Goal: Transaction & Acquisition: Purchase product/service

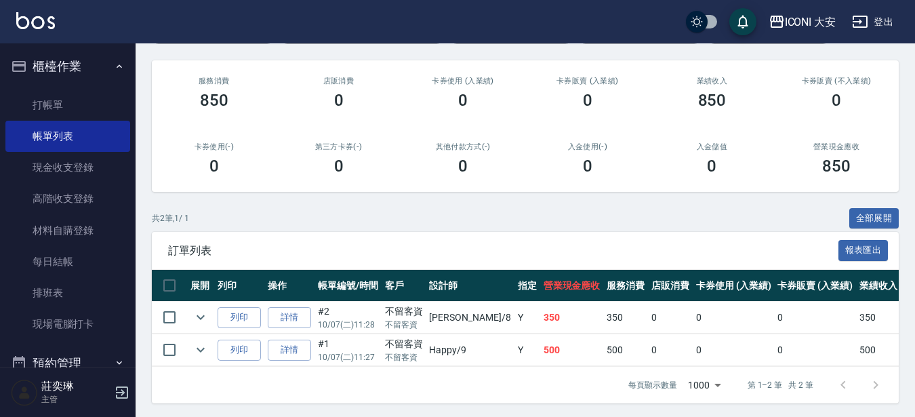
scroll to position [162, 0]
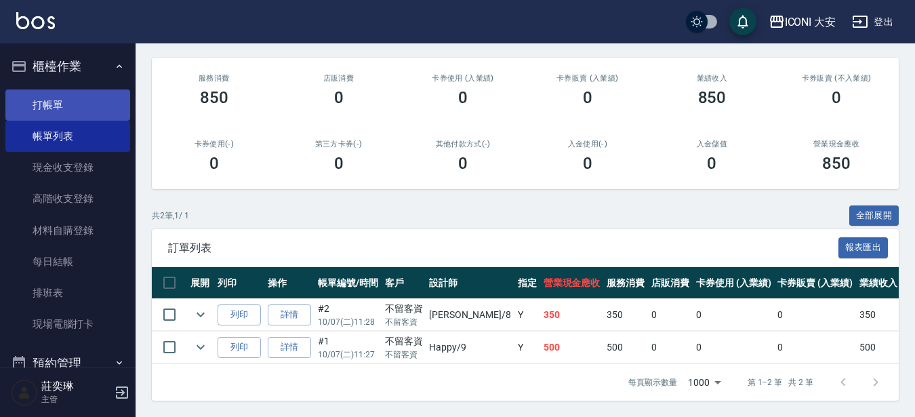
click at [64, 97] on link "打帳單" at bounding box center [67, 104] width 125 height 31
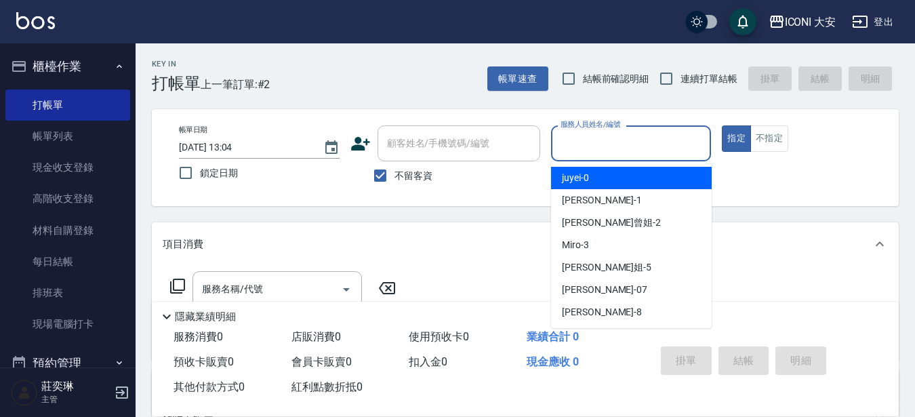
drag, startPoint x: 583, startPoint y: 146, endPoint x: 582, endPoint y: 166, distance: 20.4
click at [582, 148] on input "服務人員姓名/編號" at bounding box center [631, 144] width 148 height 24
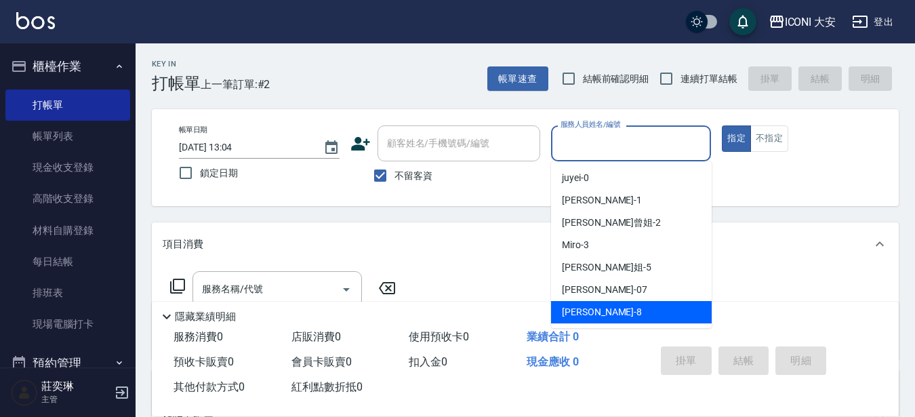
click at [616, 317] on div "Yulisa -8" at bounding box center [631, 312] width 161 height 22
type input "Yulisa-8"
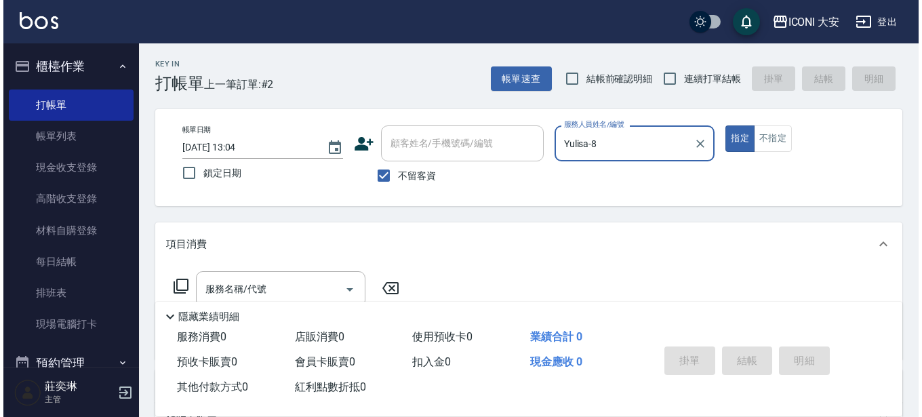
scroll to position [68, 0]
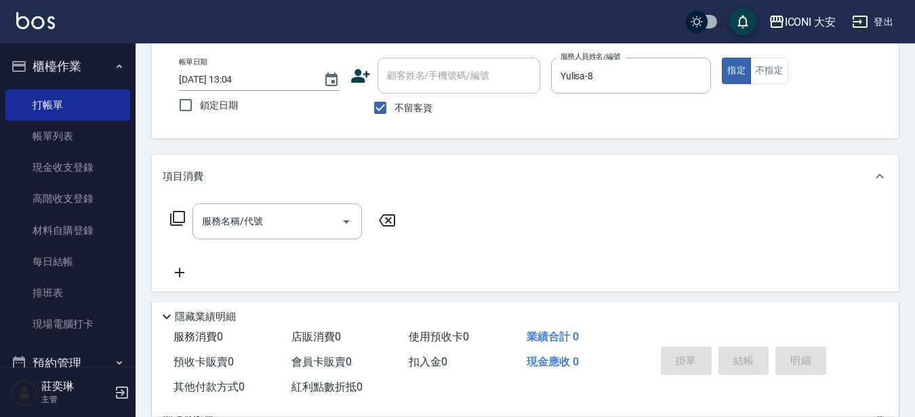
click at [174, 215] on icon at bounding box center [177, 218] width 15 height 15
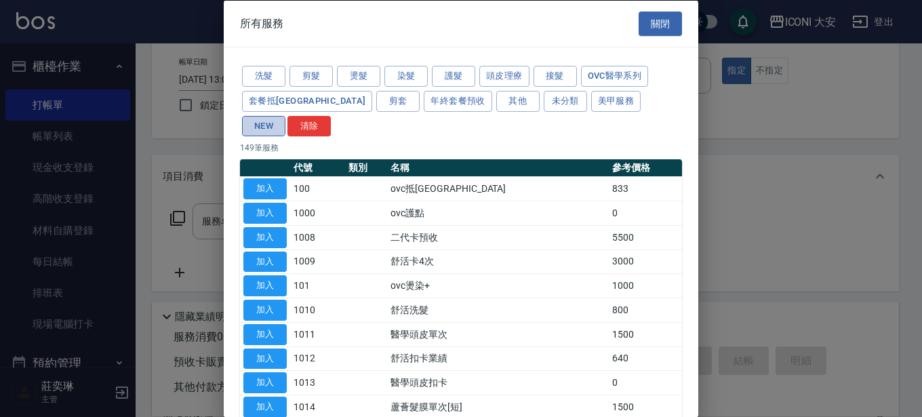
click at [285, 115] on button "NEW" at bounding box center [263, 125] width 43 height 21
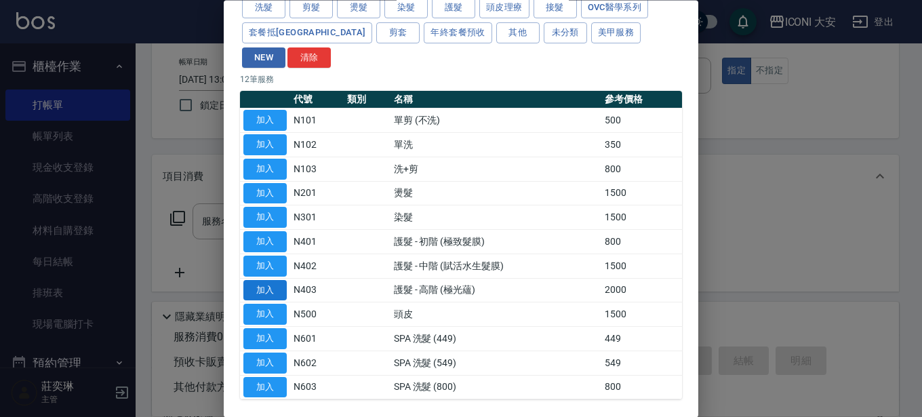
click at [276, 280] on button "加入" at bounding box center [264, 290] width 43 height 21
type input "護髮 - 高階 (極光蘊)(N403)"
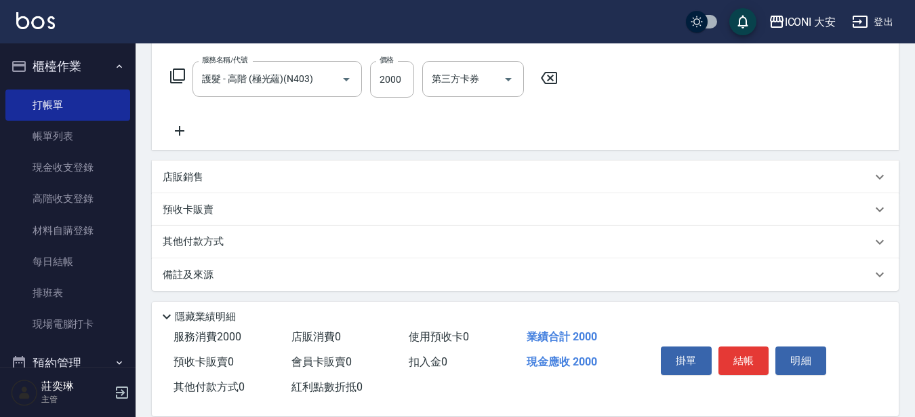
scroll to position [214, 0]
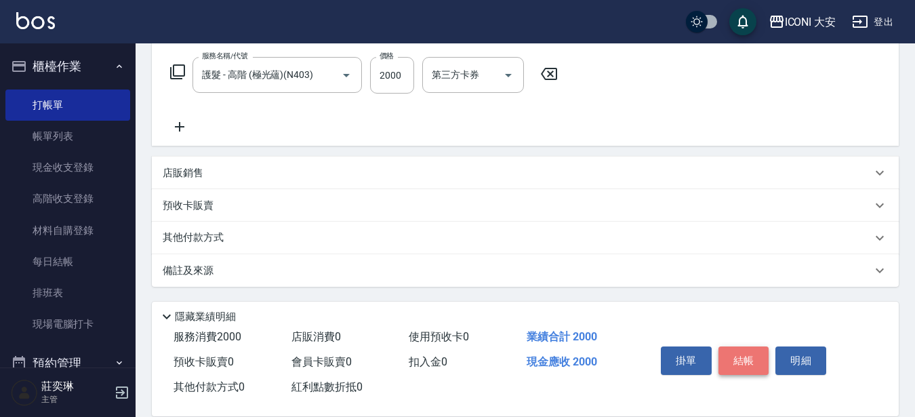
click at [749, 355] on button "結帳" at bounding box center [744, 360] width 51 height 28
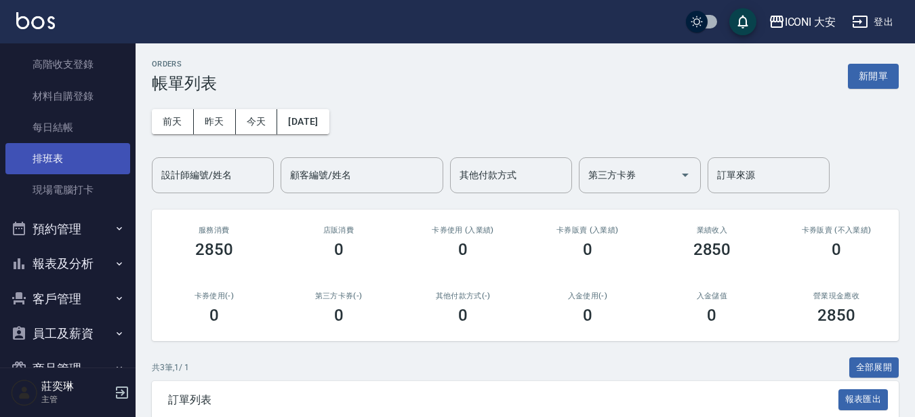
scroll to position [136, 0]
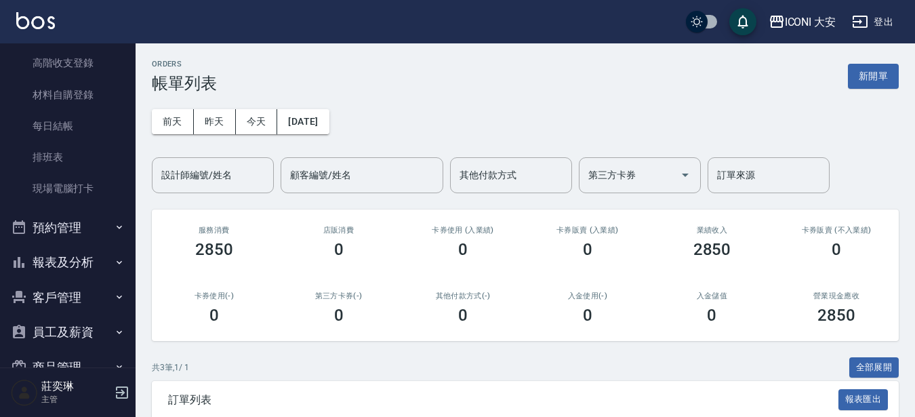
click at [67, 262] on button "報表及分析" at bounding box center [67, 262] width 125 height 35
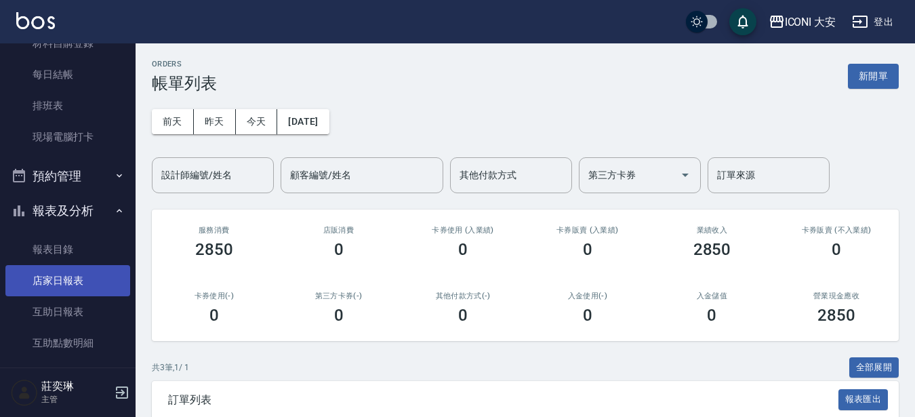
scroll to position [271, 0]
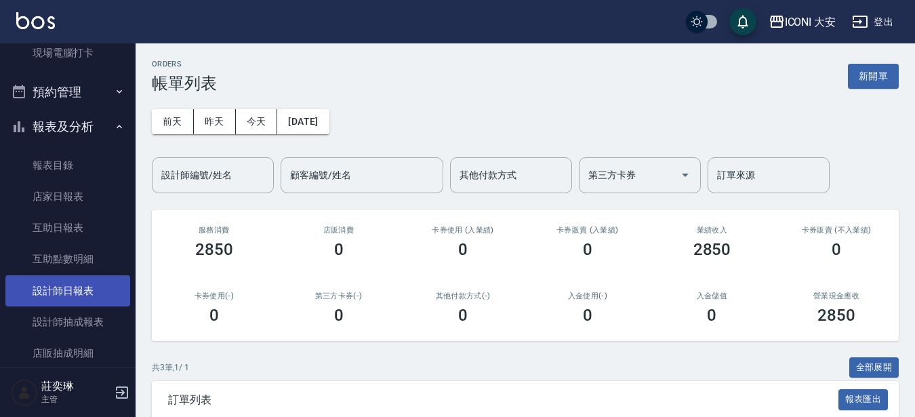
click at [69, 285] on link "設計師日報表" at bounding box center [67, 290] width 125 height 31
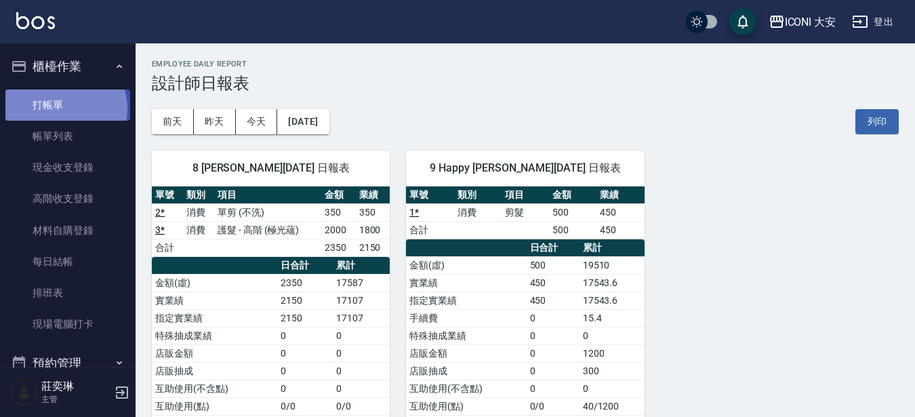
click at [60, 108] on link "打帳單" at bounding box center [67, 104] width 125 height 31
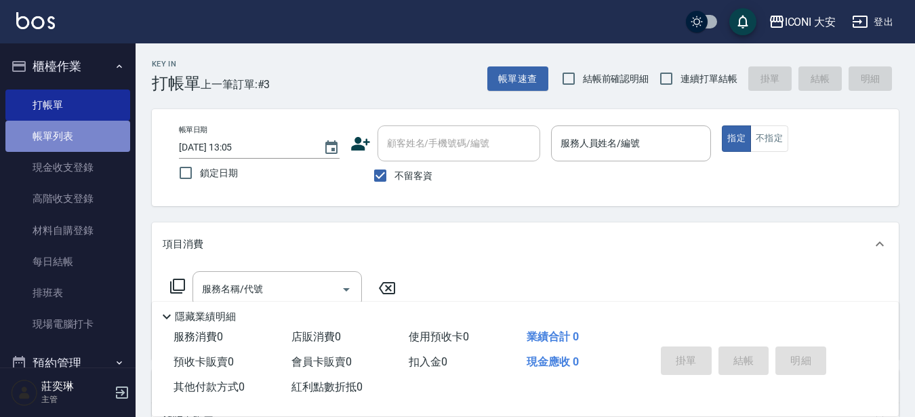
click at [88, 140] on link "帳單列表" at bounding box center [67, 136] width 125 height 31
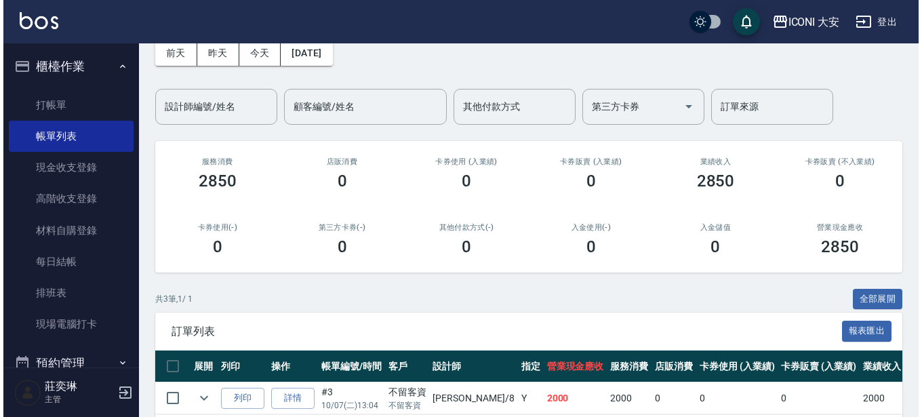
scroll to position [136, 0]
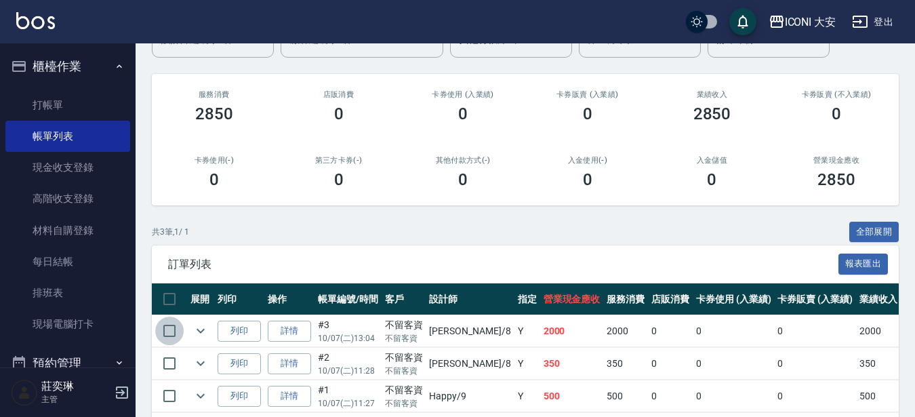
click at [167, 331] on input "checkbox" at bounding box center [169, 331] width 28 height 28
checkbox input "true"
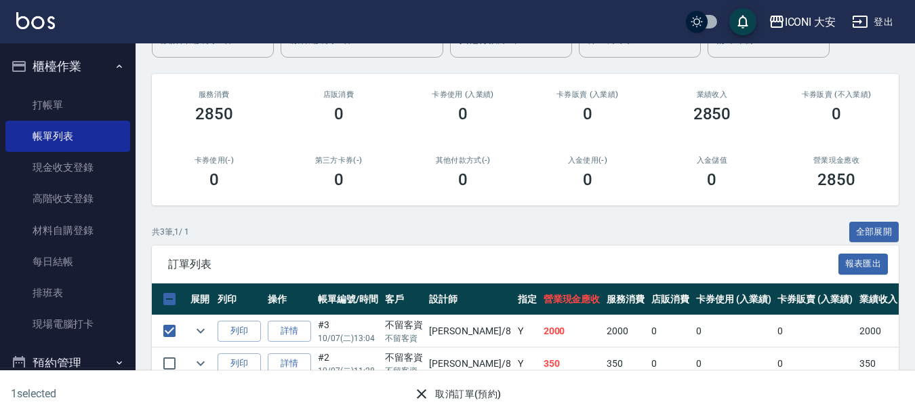
click at [477, 389] on button "取消訂單(預約)" at bounding box center [457, 394] width 98 height 25
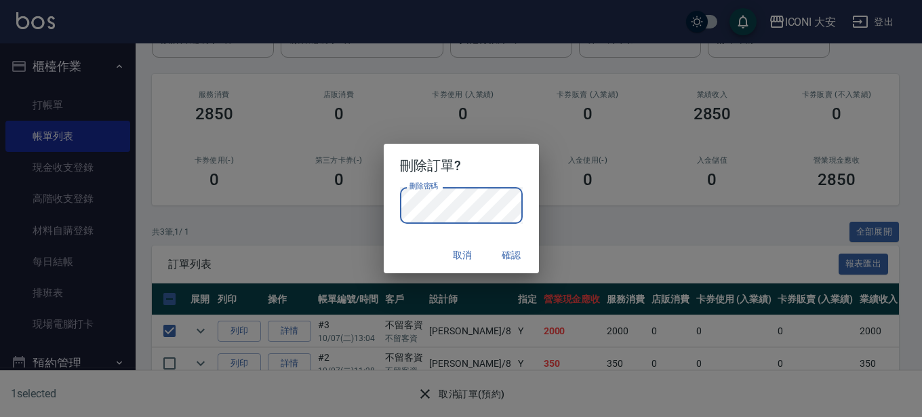
click at [508, 260] on button "確認" at bounding box center [511, 255] width 43 height 25
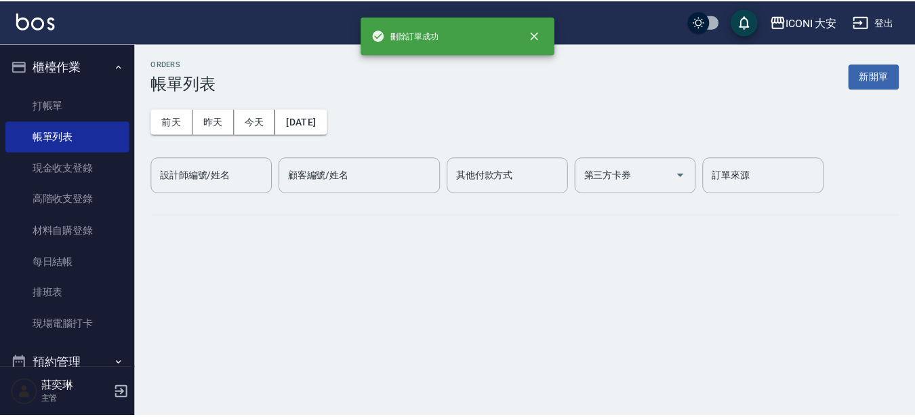
scroll to position [0, 0]
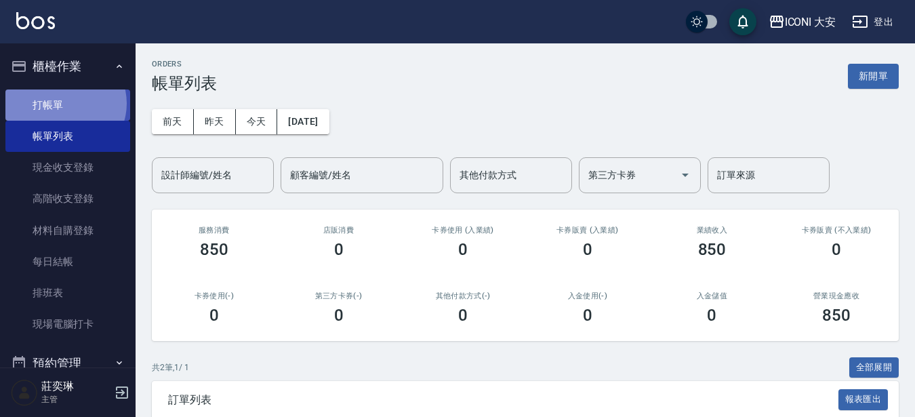
click at [64, 103] on link "打帳單" at bounding box center [67, 104] width 125 height 31
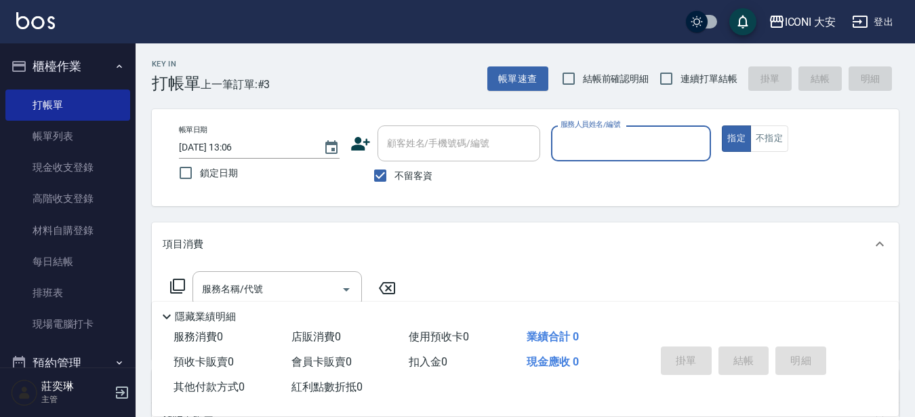
click at [627, 141] on input "服務人員姓名/編號" at bounding box center [631, 144] width 148 height 24
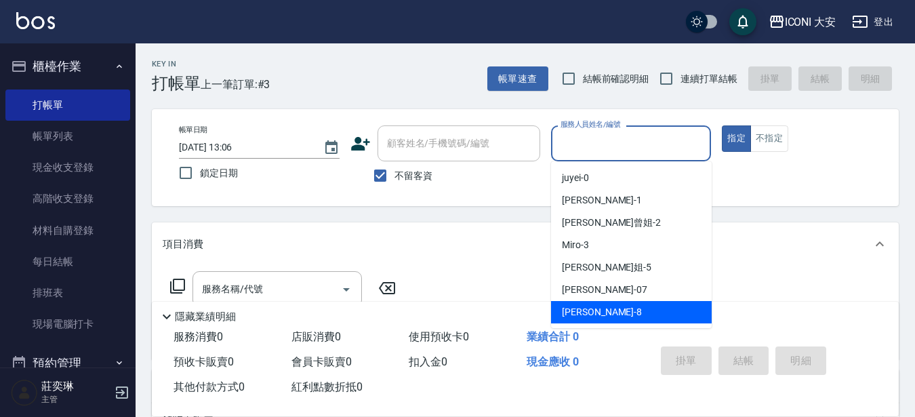
click at [574, 310] on span "Yulisa -8" at bounding box center [602, 312] width 80 height 14
type input "Yulisa-8"
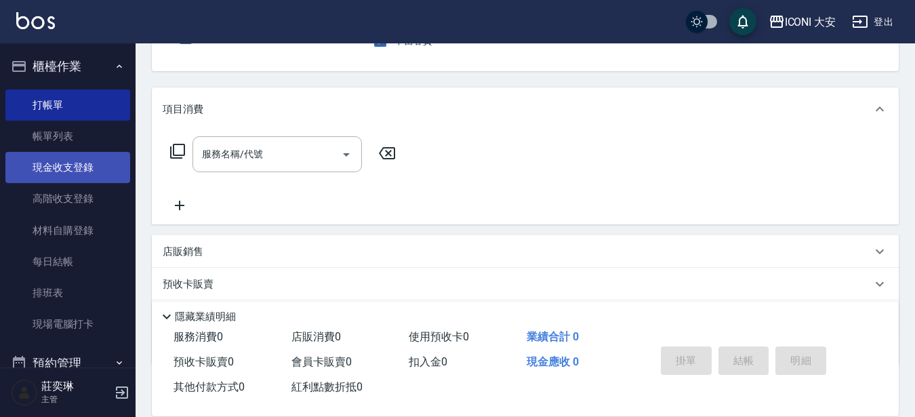
scroll to position [136, 0]
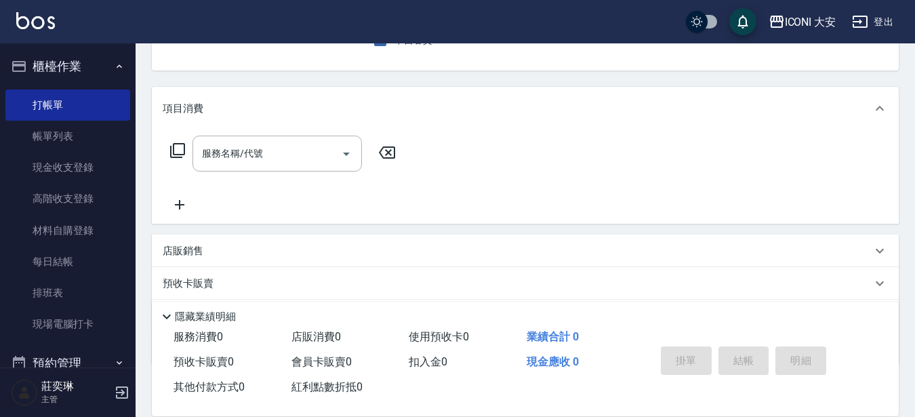
click at [172, 151] on icon at bounding box center [177, 150] width 16 height 16
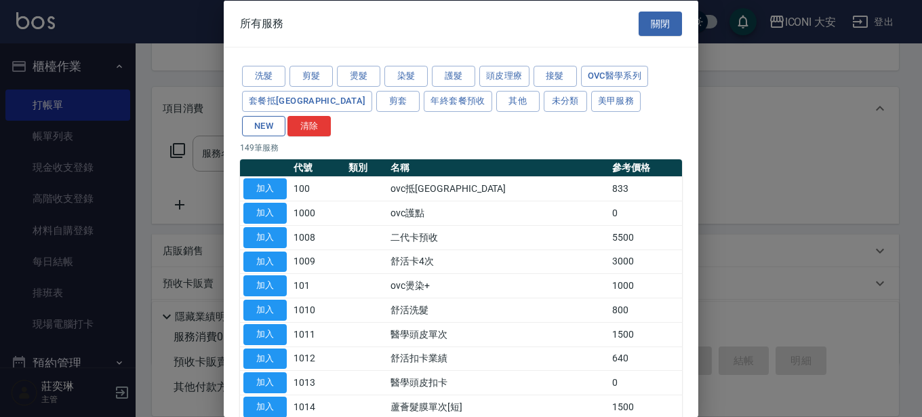
click at [285, 115] on button "NEW" at bounding box center [263, 125] width 43 height 21
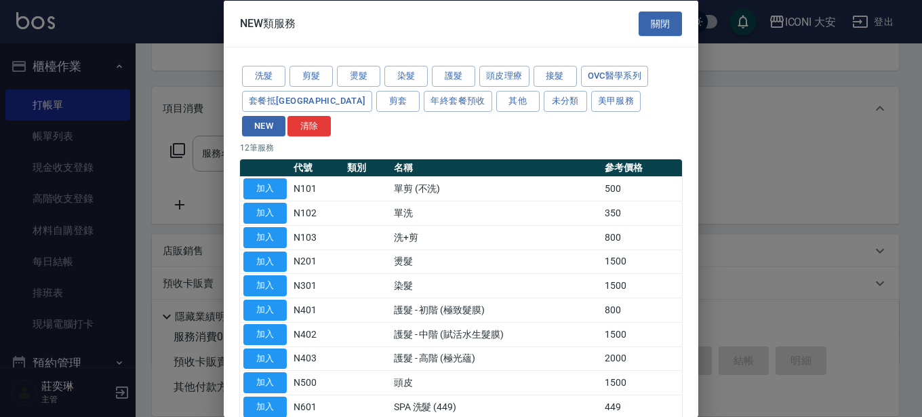
click at [293, 273] on td "N301" at bounding box center [317, 285] width 54 height 24
click at [277, 275] on button "加入" at bounding box center [264, 285] width 43 height 21
type input "染髮(N301)"
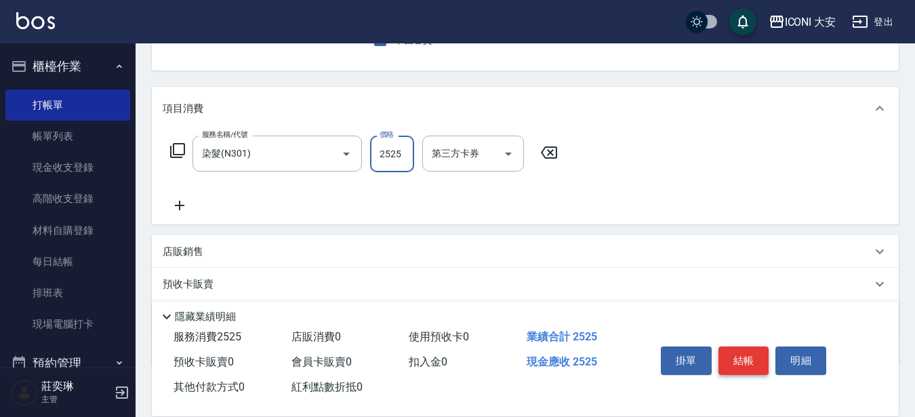
type input "2525"
click at [748, 362] on button "結帳" at bounding box center [744, 360] width 51 height 28
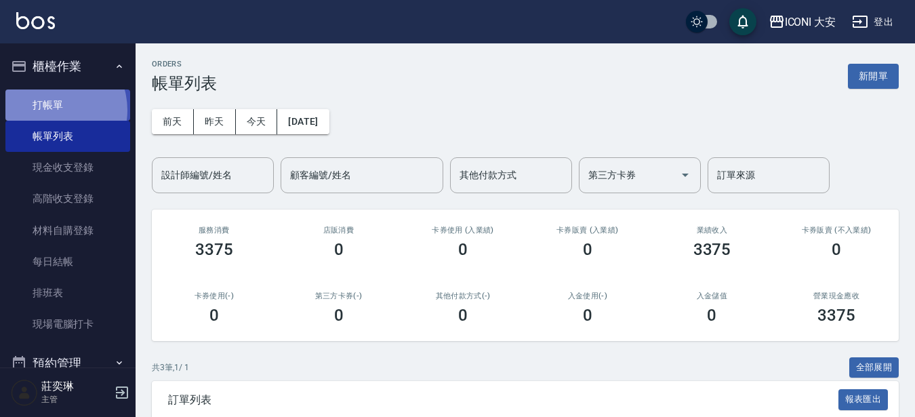
click at [49, 110] on link "打帳單" at bounding box center [67, 104] width 125 height 31
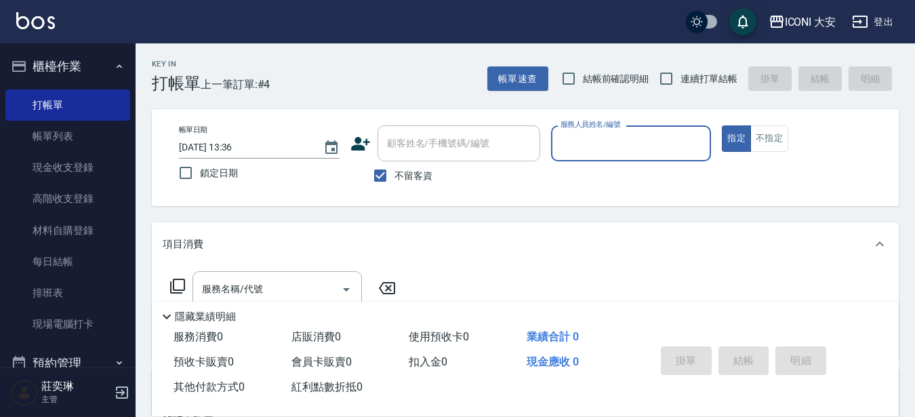
click at [615, 126] on label "服務人員姓名/編號" at bounding box center [591, 124] width 60 height 10
click at [615, 132] on input "服務人員姓名/編號" at bounding box center [631, 144] width 148 height 24
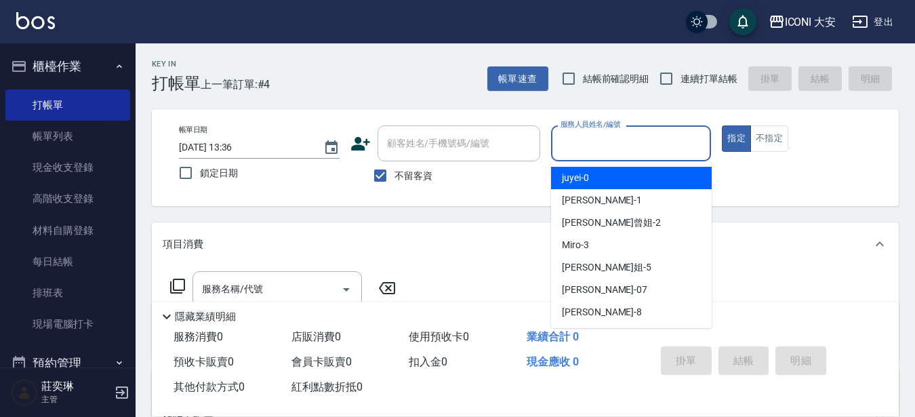
click at [605, 148] on input "服務人員姓名/編號" at bounding box center [631, 144] width 148 height 24
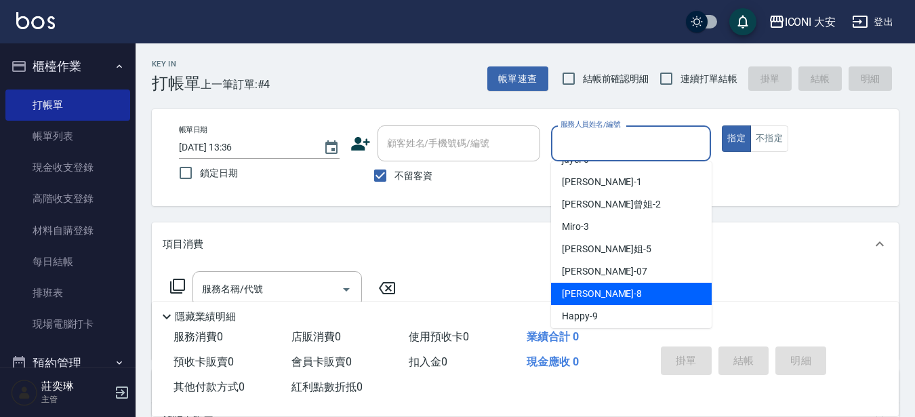
scroll to position [23, 0]
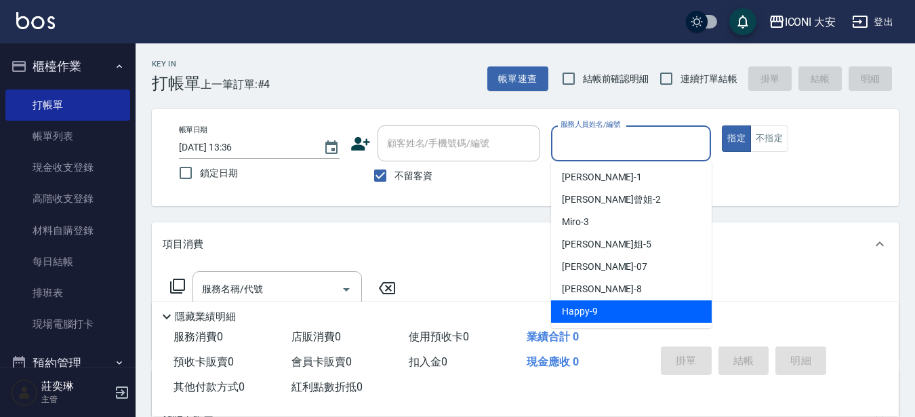
click at [621, 315] on div "Happy -9" at bounding box center [631, 311] width 161 height 22
type input "Happy-9"
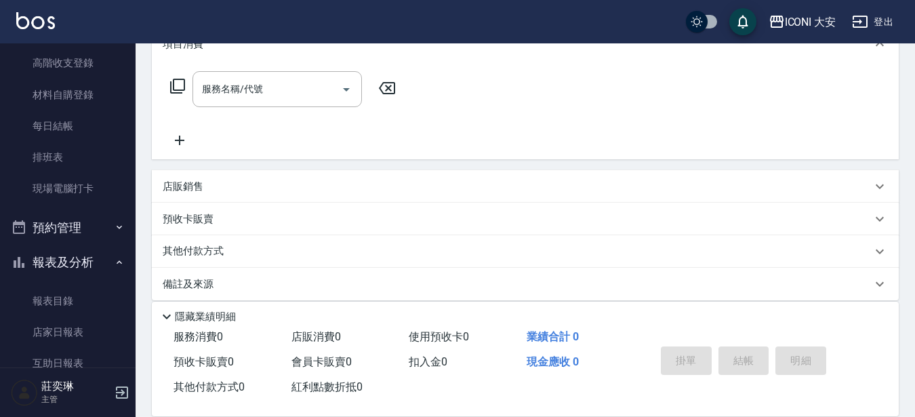
scroll to position [203, 0]
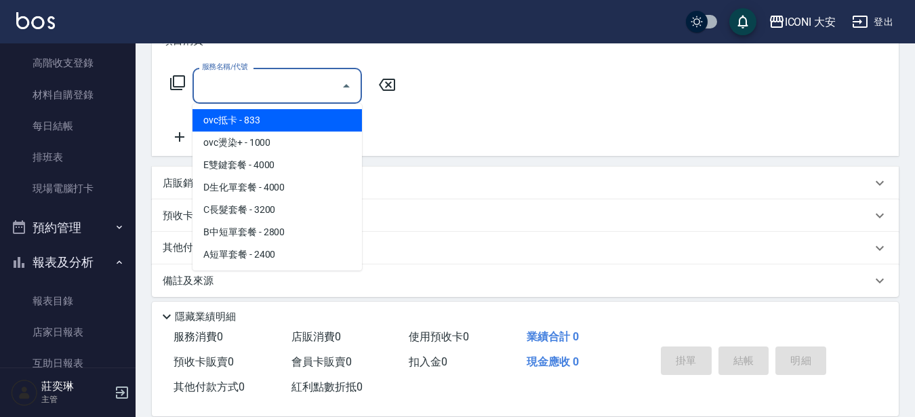
click at [283, 86] on input "服務名稱/代號" at bounding box center [267, 86] width 137 height 24
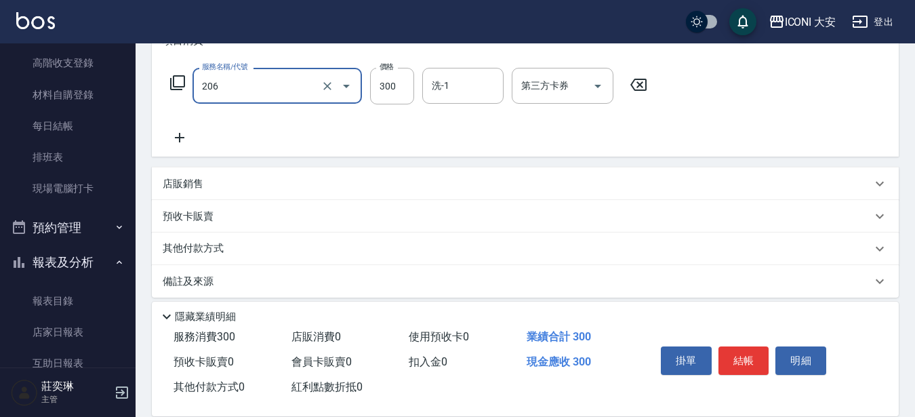
type input "洗髮(206)"
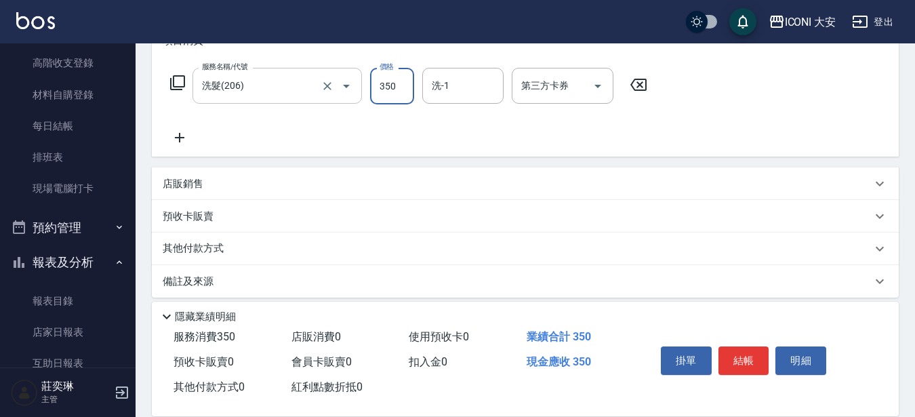
type input "350"
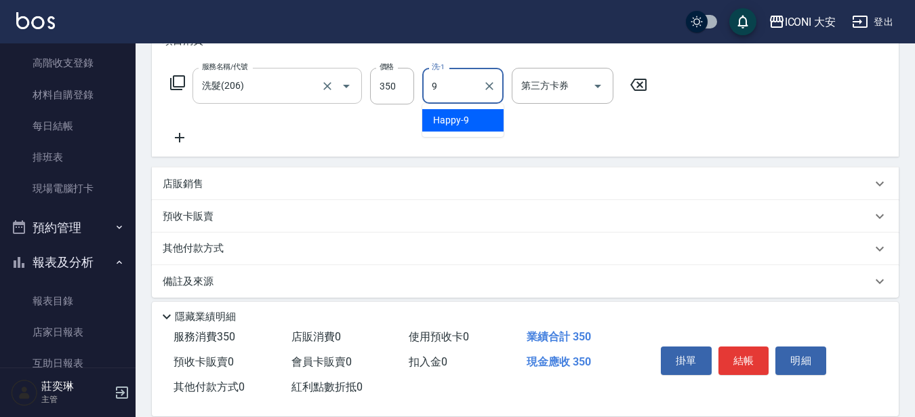
type input "Happy-9"
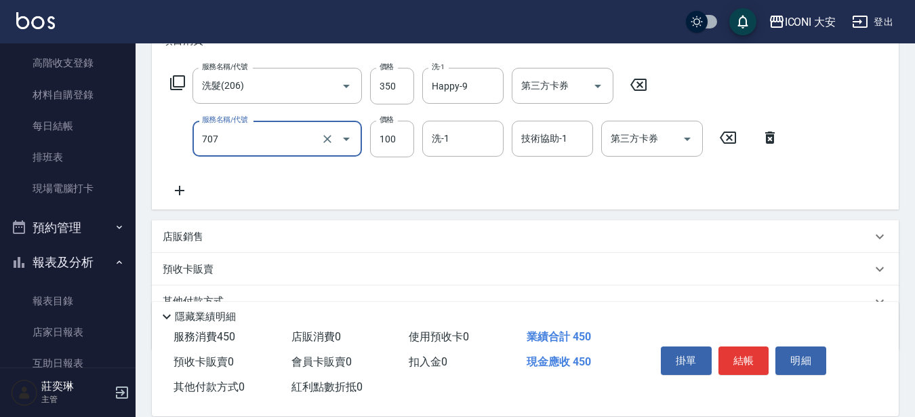
type input "瞬間護髮(707)"
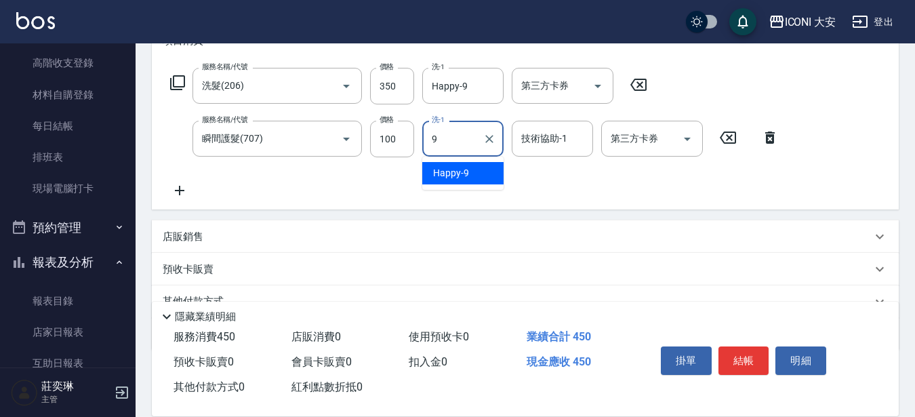
type input "Happy-9"
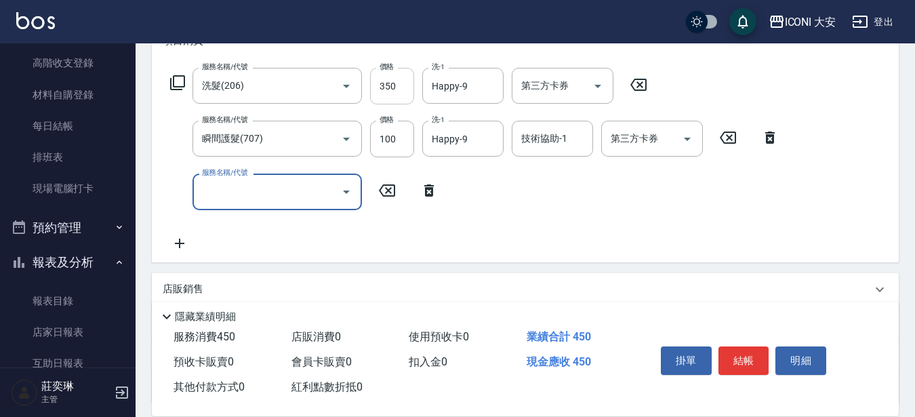
click at [403, 85] on input "350" at bounding box center [392, 86] width 44 height 37
click at [304, 77] on input "洗髮(206)" at bounding box center [258, 86] width 119 height 24
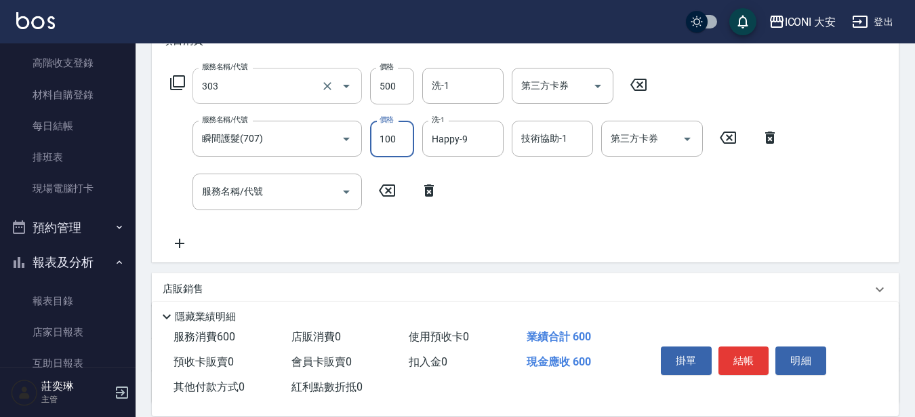
type input "洗+剪優惠(303)"
click at [408, 86] on input "500" at bounding box center [392, 86] width 44 height 37
type input "850"
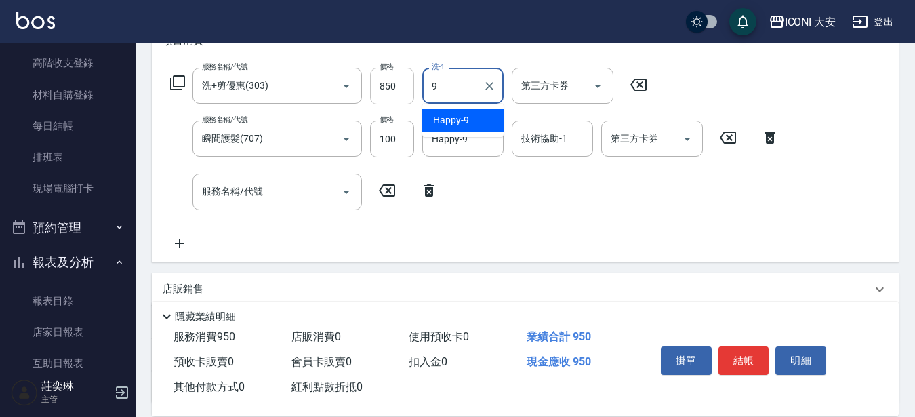
type input "Happy-9"
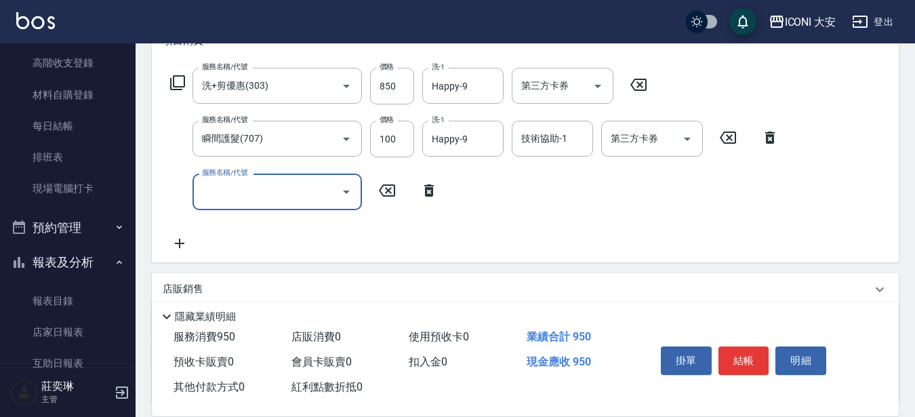
click at [286, 182] on input "服務名稱/代號" at bounding box center [267, 192] width 137 height 24
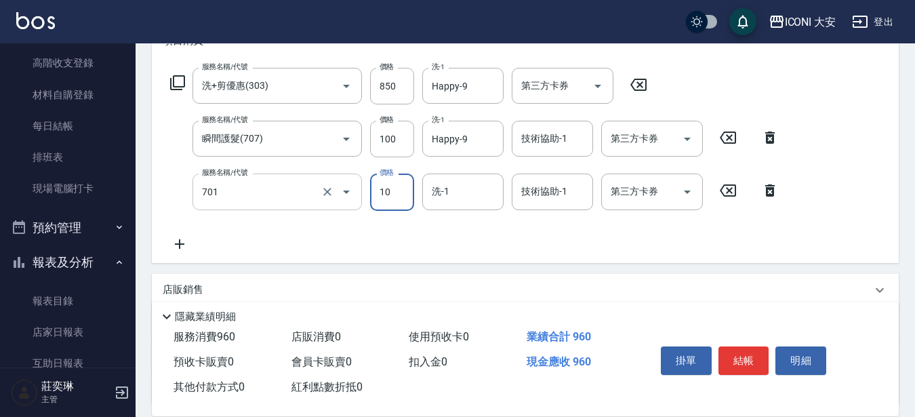
type input "潤絲(701)"
type input "20"
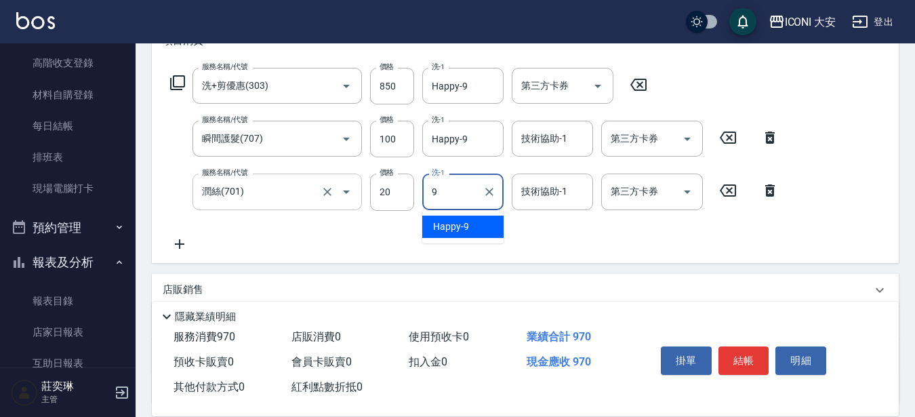
type input "Happy-9"
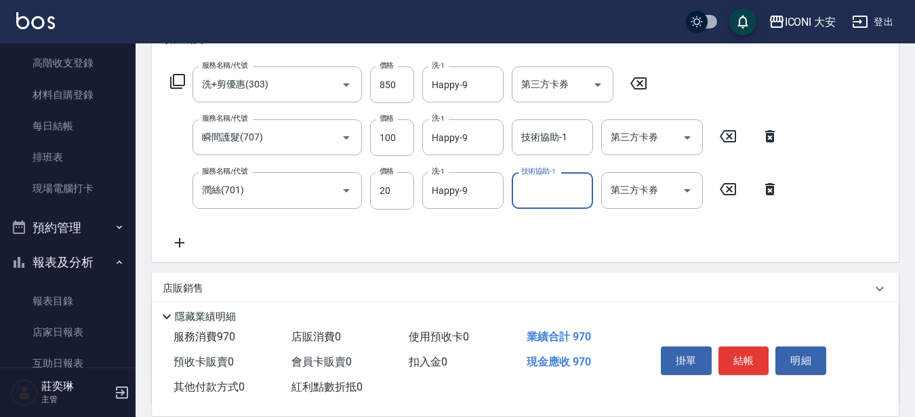
scroll to position [321, 0]
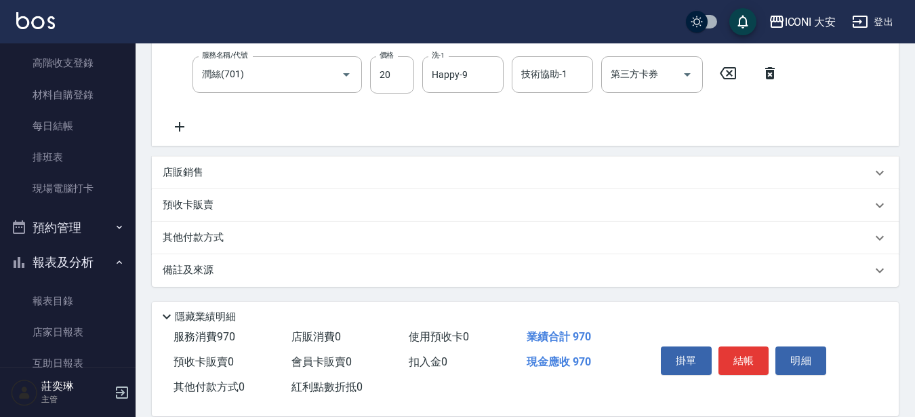
click at [230, 244] on p "其他付款方式" at bounding box center [197, 238] width 68 height 15
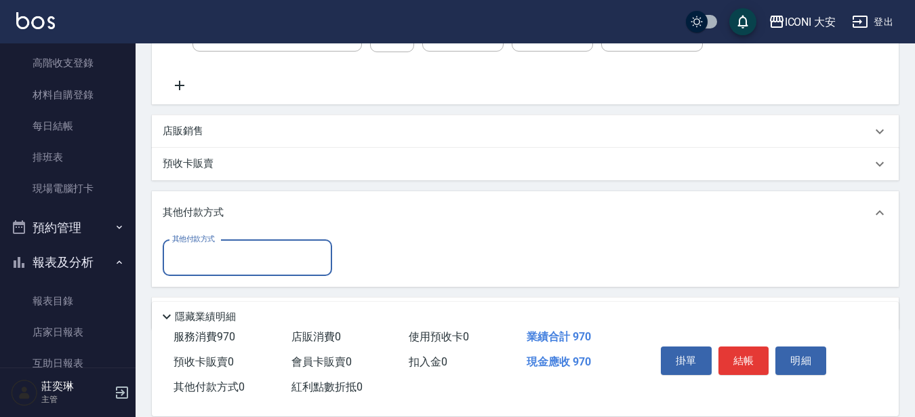
scroll to position [405, 0]
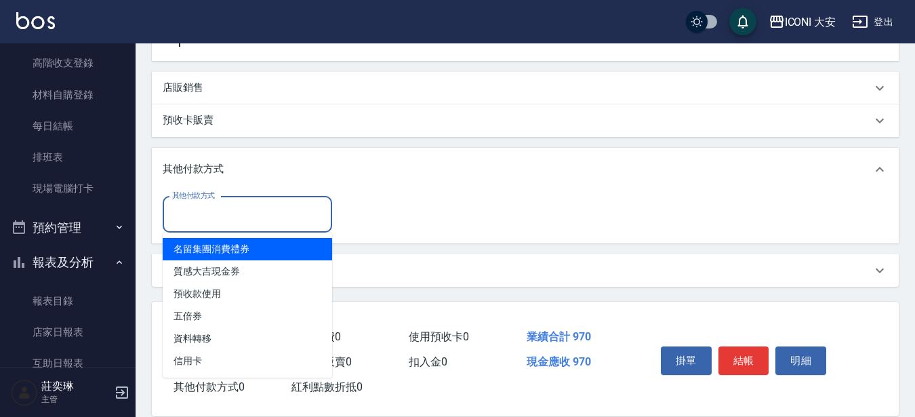
click at [245, 220] on input "其他付款方式" at bounding box center [247, 215] width 157 height 24
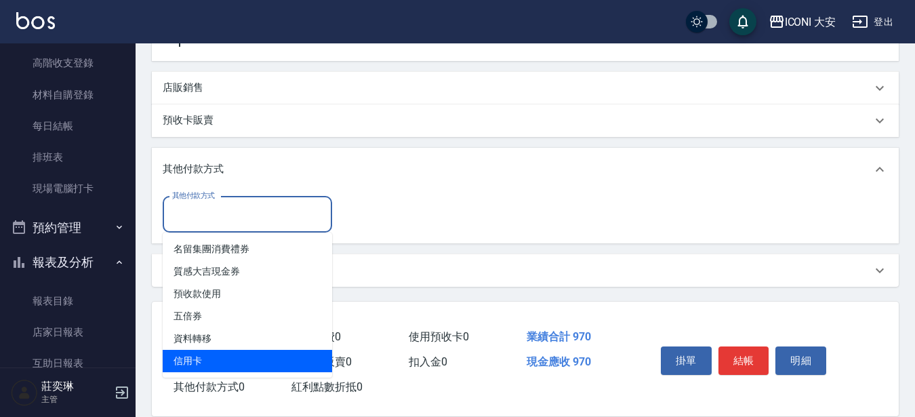
click at [239, 367] on span "信用卡" at bounding box center [247, 361] width 169 height 22
type input "信用卡"
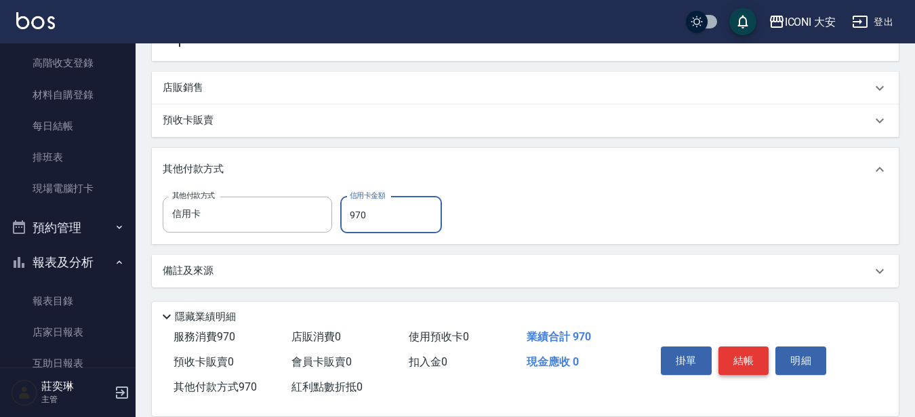
type input "970"
click at [732, 346] on button "結帳" at bounding box center [744, 360] width 51 height 28
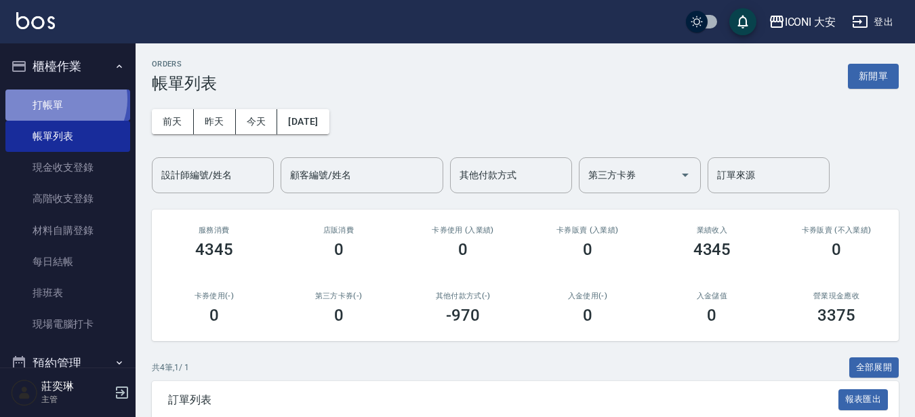
click at [62, 99] on link "打帳單" at bounding box center [67, 104] width 125 height 31
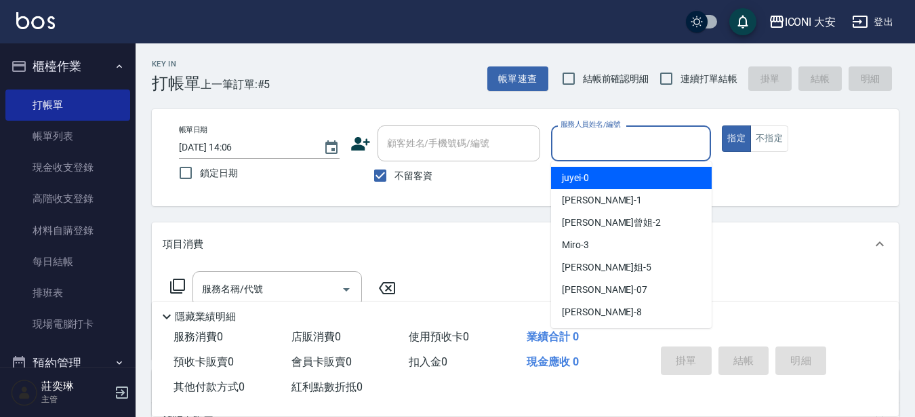
drag, startPoint x: 622, startPoint y: 140, endPoint x: 600, endPoint y: 172, distance: 38.4
click at [603, 163] on body "ICONI 大安 登出 櫃檯作業 打帳單 帳單列表 現金收支登錄 高階收支登錄 材料自購登錄 每日結帳 排班表 現場電腦打卡 預約管理 預約管理 單日預約紀錄…" at bounding box center [457, 315] width 915 height 631
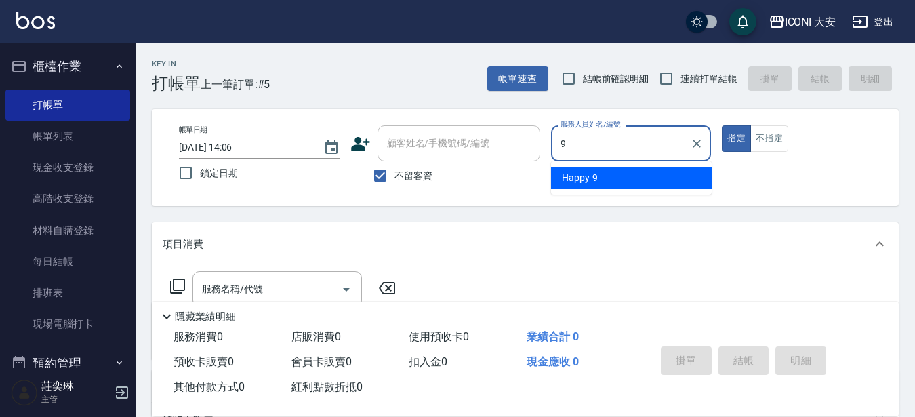
type input "Happy-9"
type button "true"
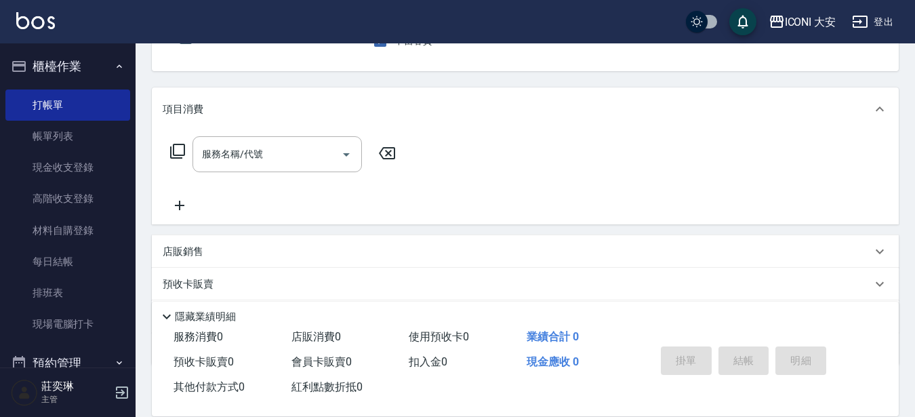
scroll to position [136, 0]
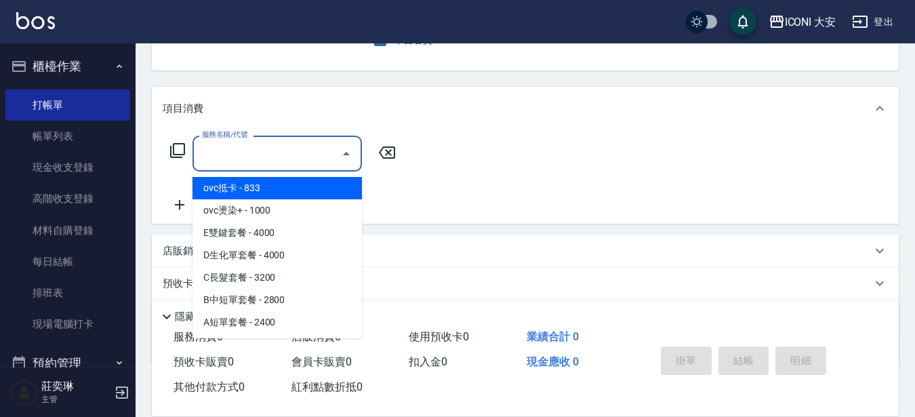
click at [286, 150] on input "服務名稱/代號" at bounding box center [267, 154] width 137 height 24
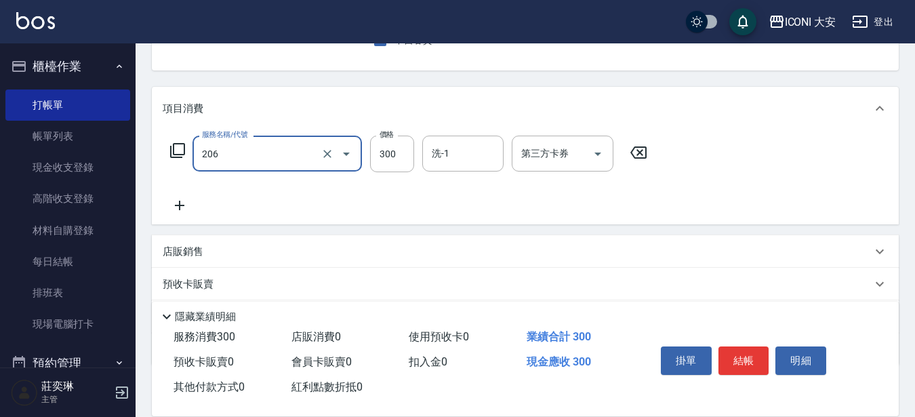
type input "洗髮(206)"
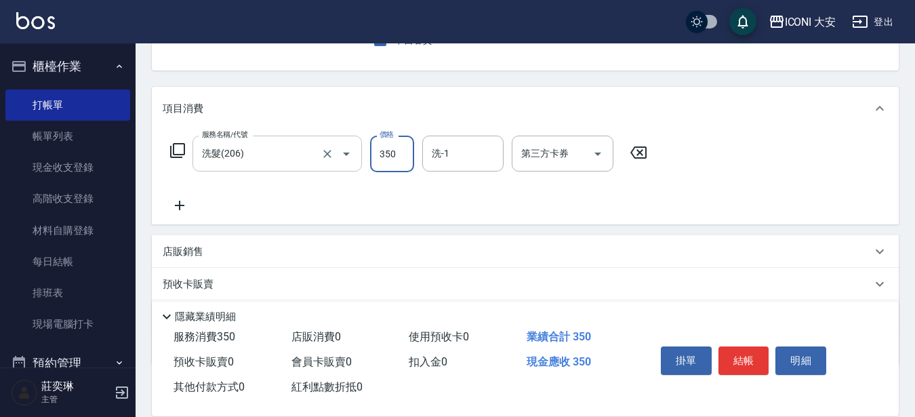
type input "350"
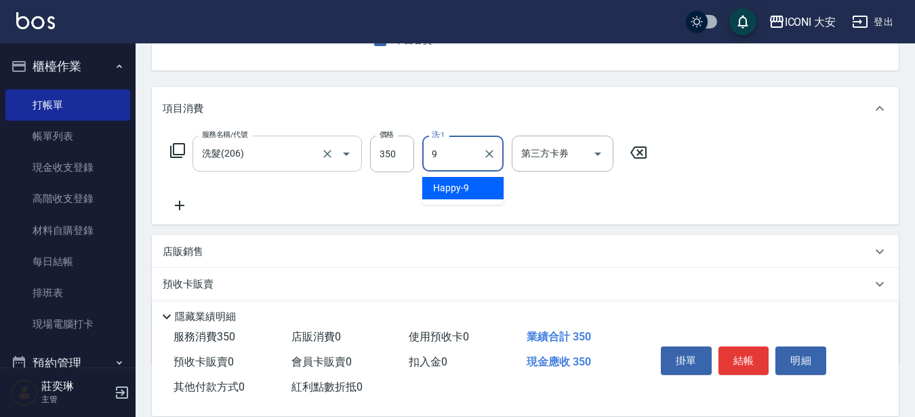
type input "Happy-9"
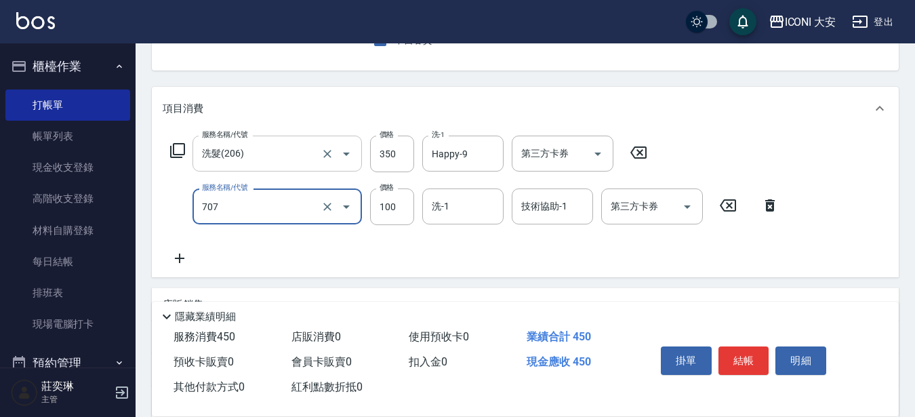
type input "瞬間護髮(707)"
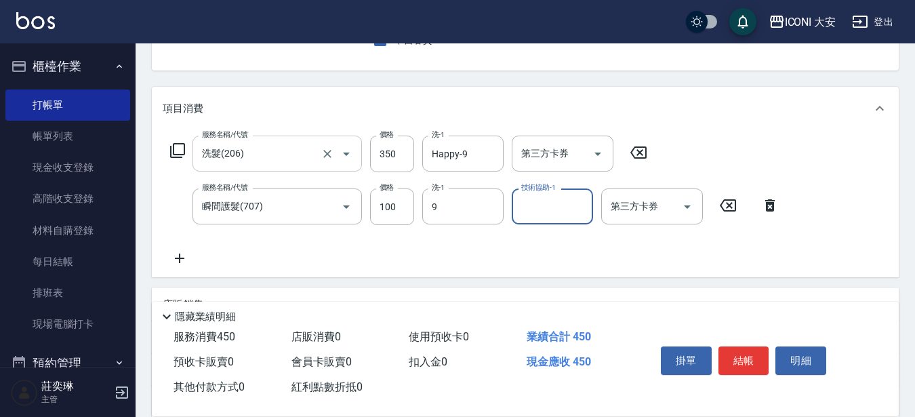
type input "Happy-9"
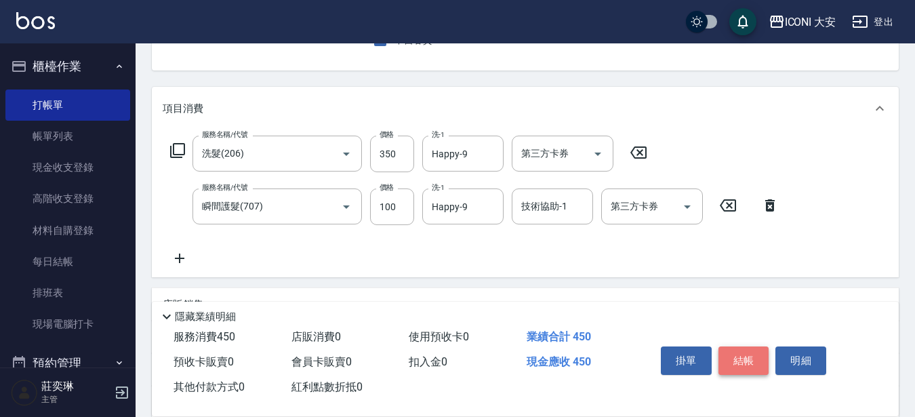
click at [750, 360] on button "結帳" at bounding box center [744, 360] width 51 height 28
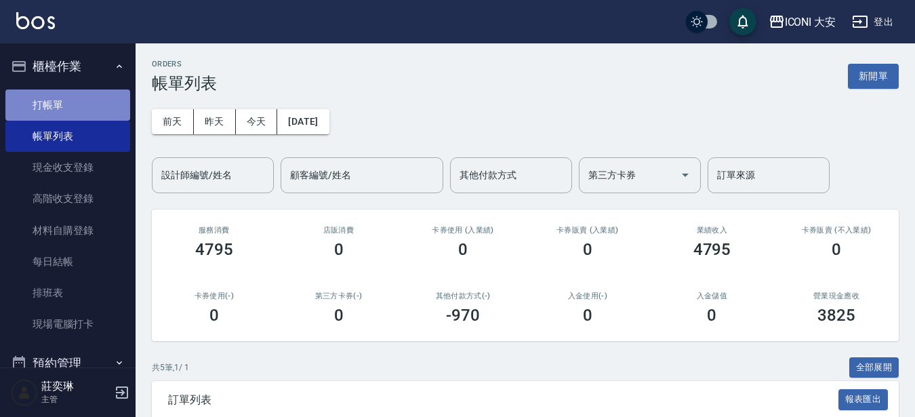
click at [74, 101] on link "打帳單" at bounding box center [67, 104] width 125 height 31
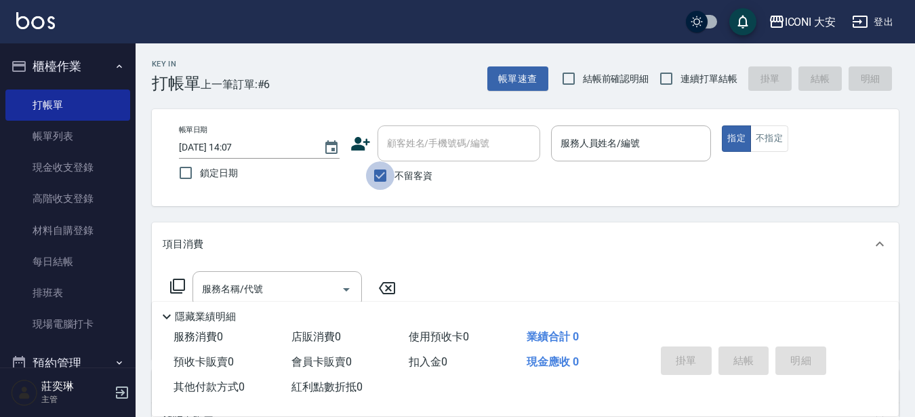
click at [380, 175] on input "不留客資" at bounding box center [380, 175] width 28 height 28
checkbox input "false"
click at [423, 142] on div "顧客姓名/手機號碼/編號 顧客姓名/手機號碼/編號" at bounding box center [459, 143] width 163 height 36
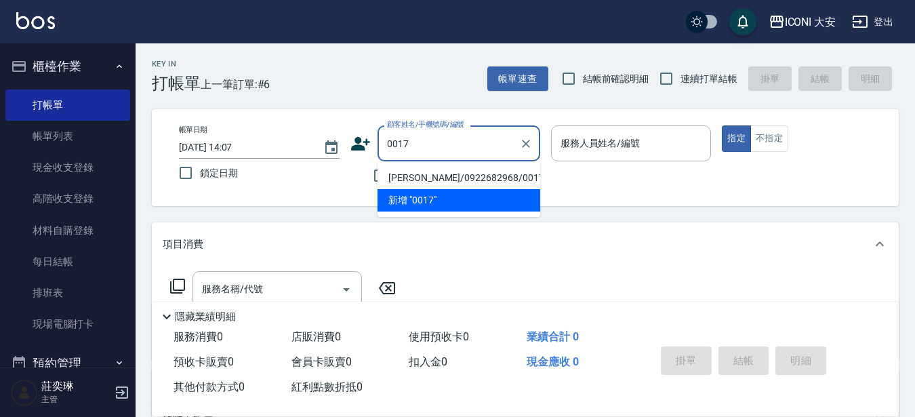
click at [444, 178] on li "[PERSON_NAME]/0922682968/0017" at bounding box center [459, 178] width 163 height 22
type input "[PERSON_NAME]/0922682968/0017"
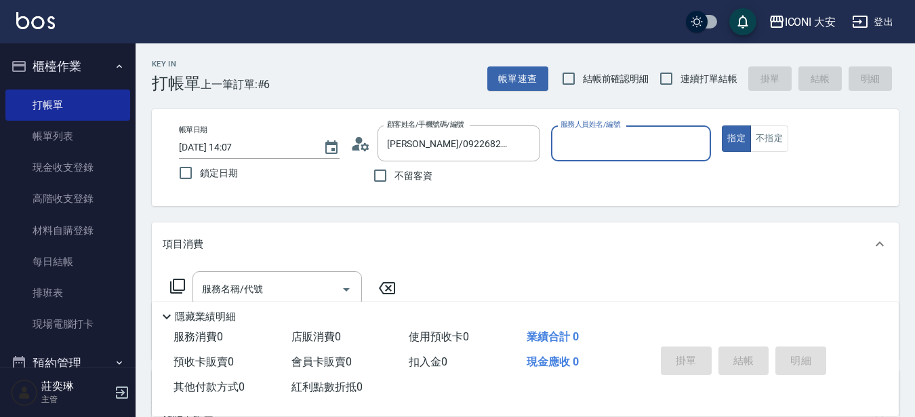
type input "[PERSON_NAME]曾姐-2"
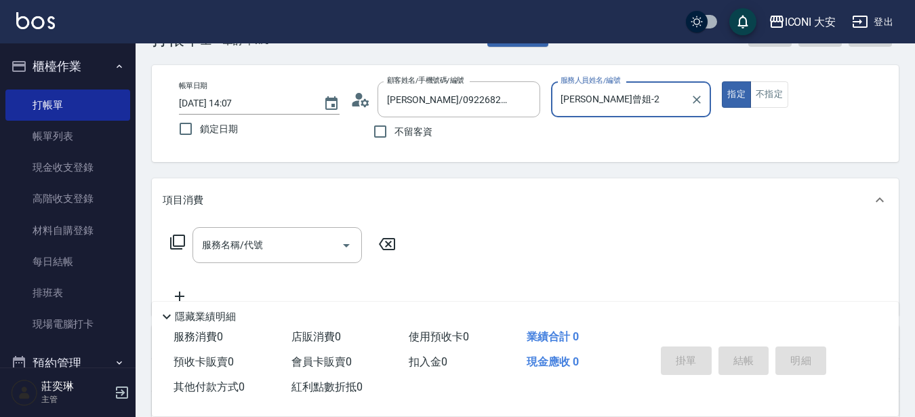
scroll to position [68, 0]
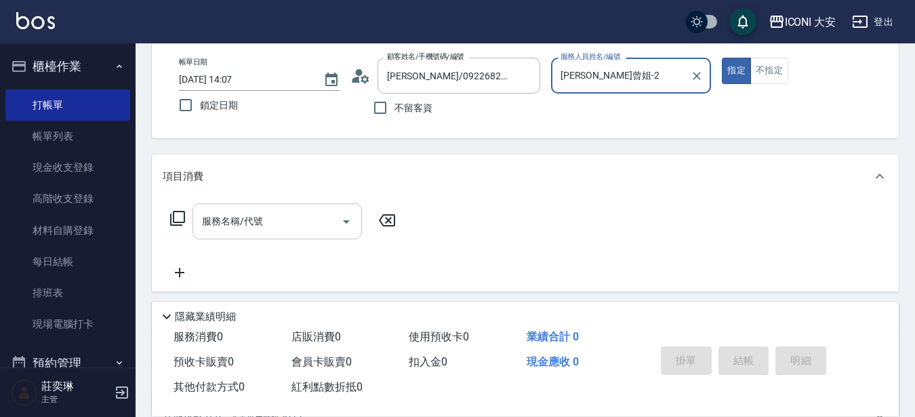
click at [220, 222] on div "服務名稱/代號 服務名稱/代號" at bounding box center [277, 221] width 169 height 36
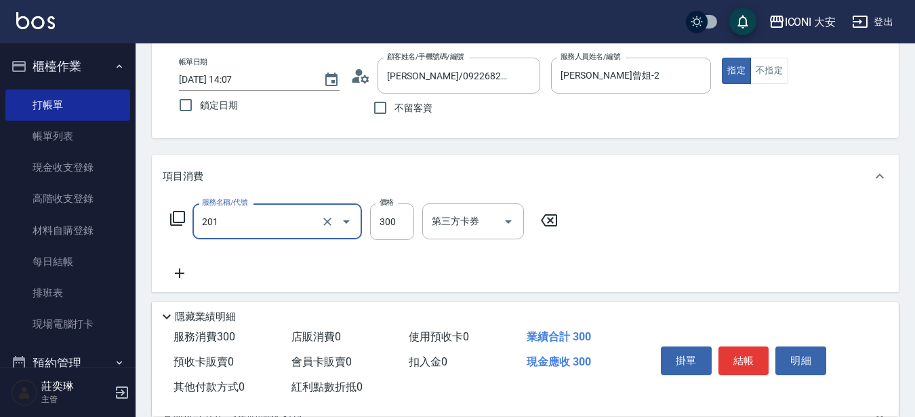
type input "張.曾洗髮　(201)"
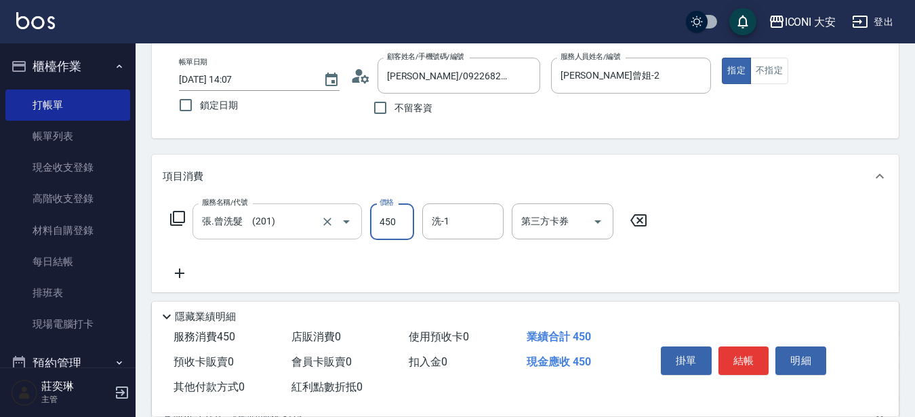
type input "450"
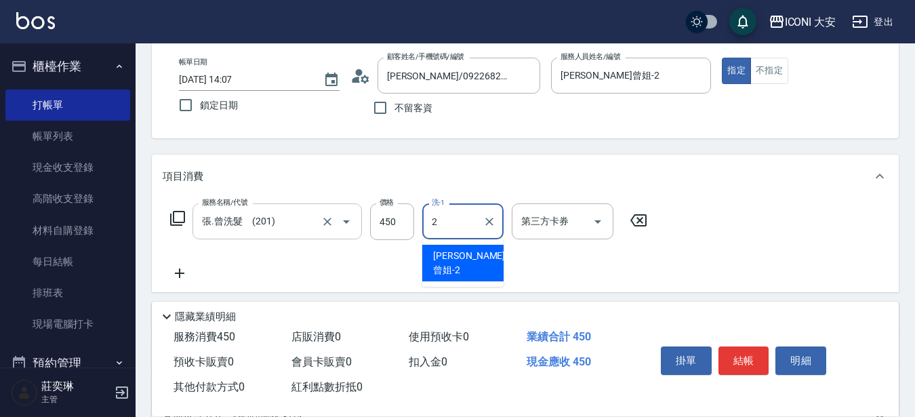
type input "[PERSON_NAME]曾姐-2"
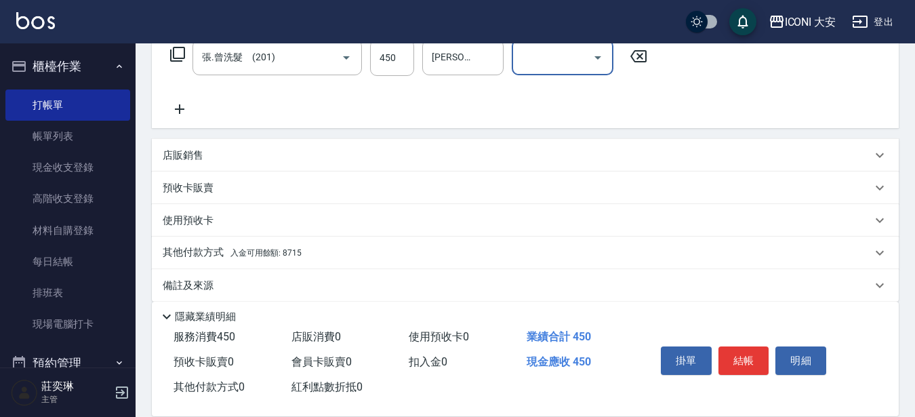
scroll to position [247, 0]
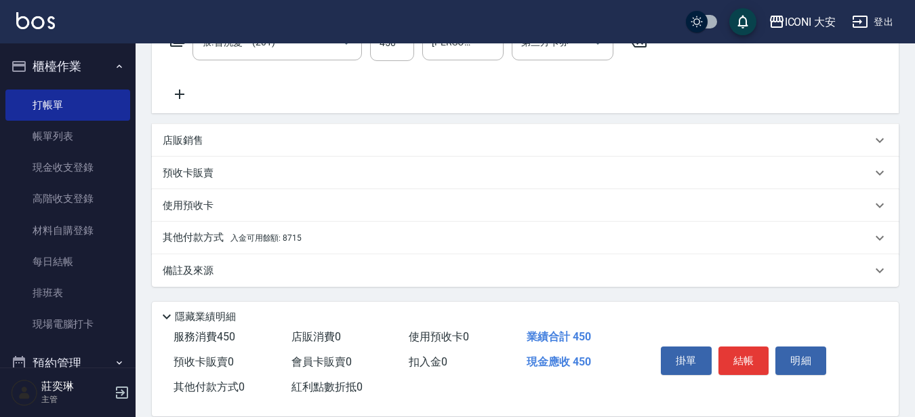
click at [247, 237] on span "入金可用餘額: 8715" at bounding box center [266, 237] width 71 height 9
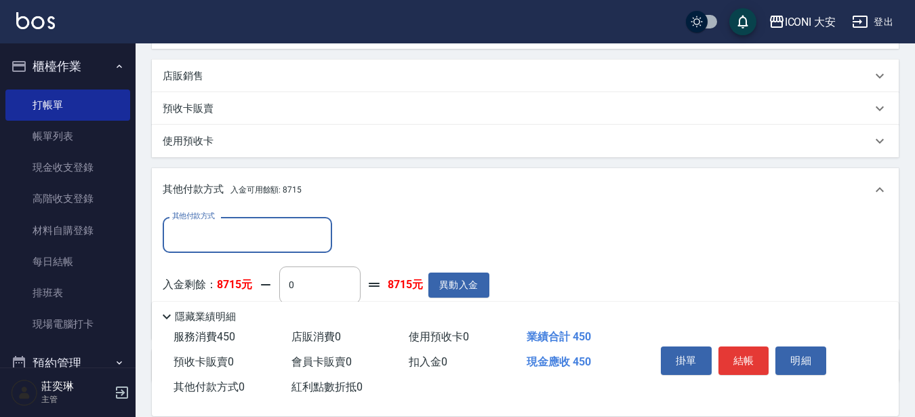
scroll to position [382, 0]
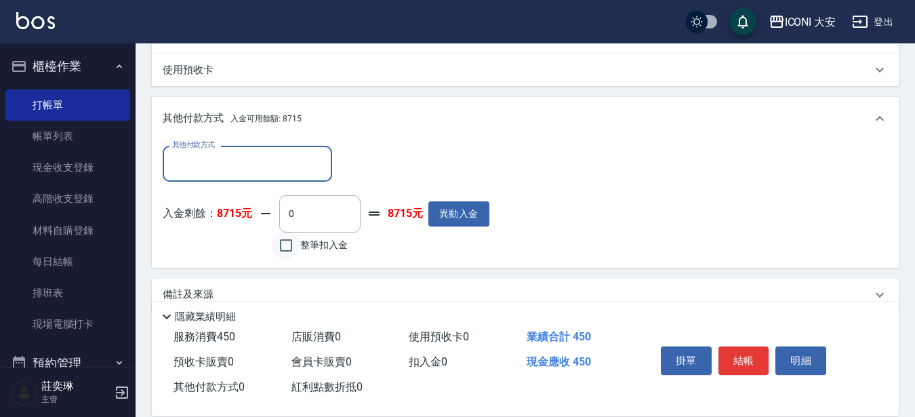
click at [289, 239] on input "整筆扣入金" at bounding box center [286, 245] width 28 height 28
checkbox input "true"
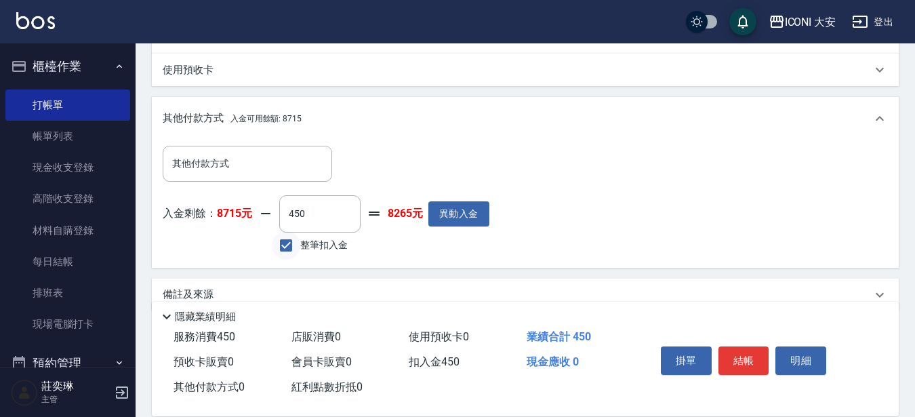
type input "450"
click at [749, 356] on button "結帳" at bounding box center [744, 360] width 51 height 28
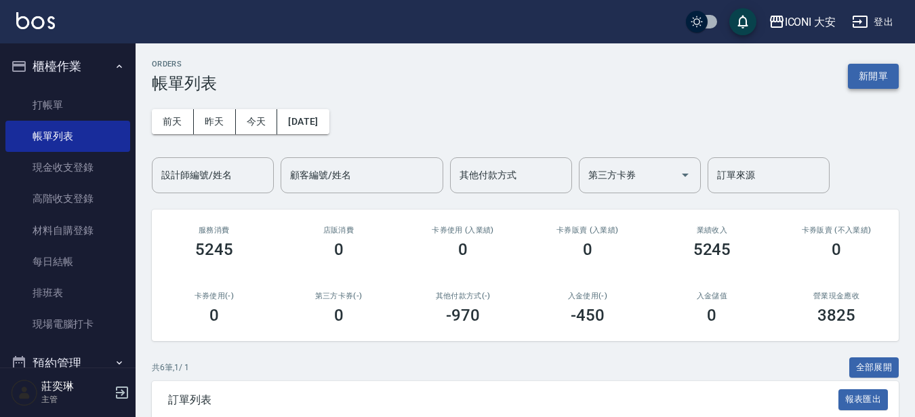
click at [860, 70] on button "新開單" at bounding box center [873, 76] width 51 height 25
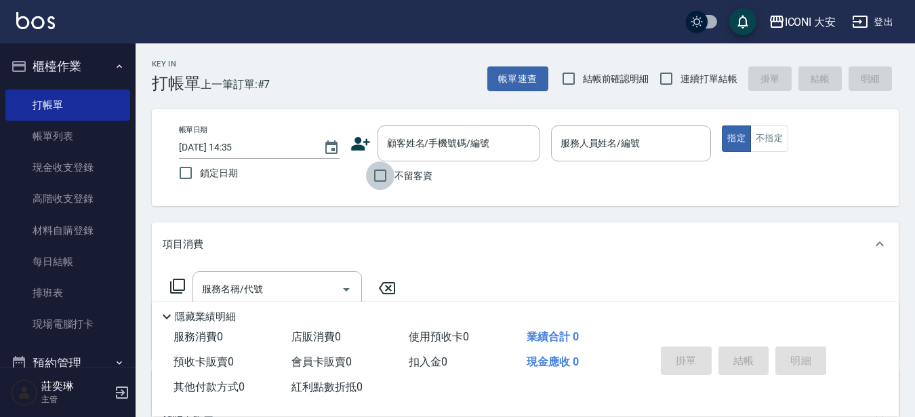
click at [377, 180] on input "不留客資" at bounding box center [380, 175] width 28 height 28
checkbox input "true"
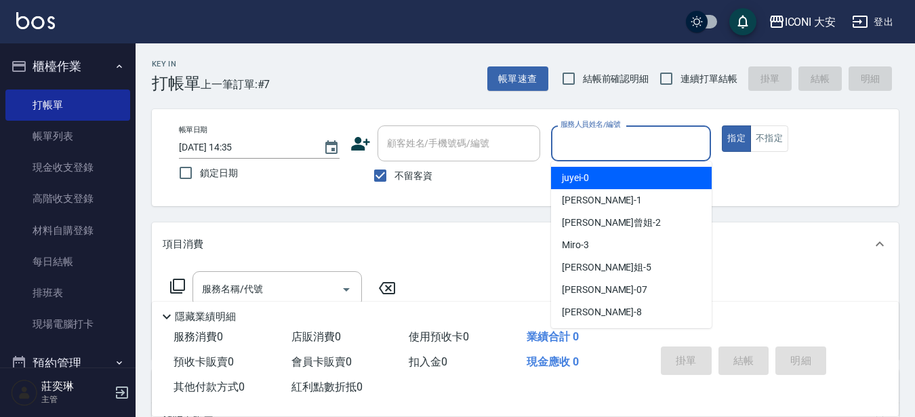
click at [640, 143] on input "服務人員姓名/編號" at bounding box center [631, 144] width 148 height 24
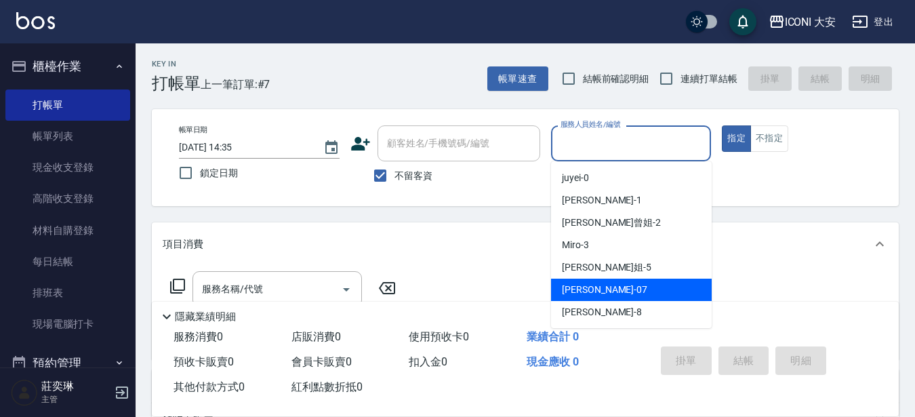
click at [624, 287] on div "[PERSON_NAME] -07" at bounding box center [631, 290] width 161 height 22
type input "[PERSON_NAME]-07"
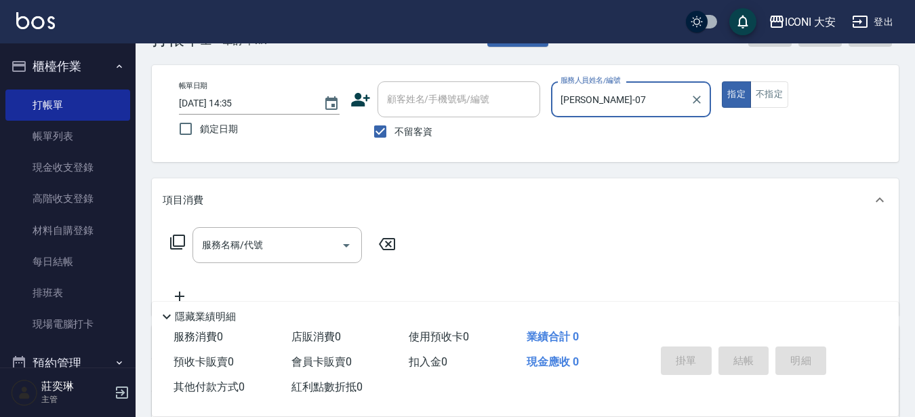
scroll to position [68, 0]
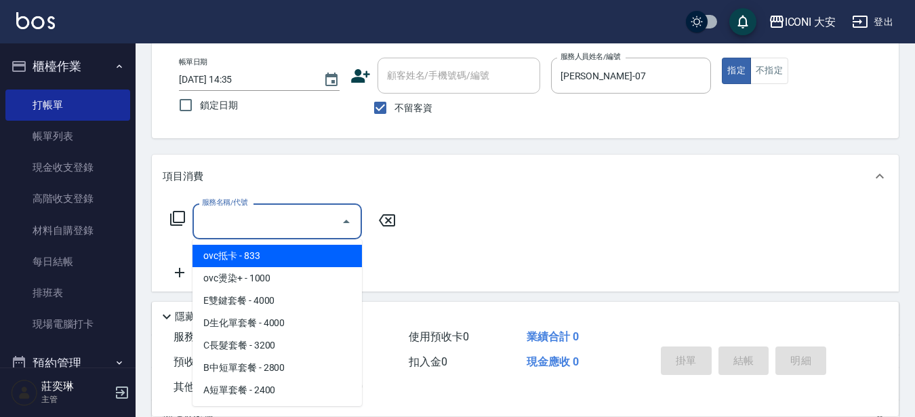
click at [265, 219] on input "服務名稱/代號" at bounding box center [267, 221] width 137 height 24
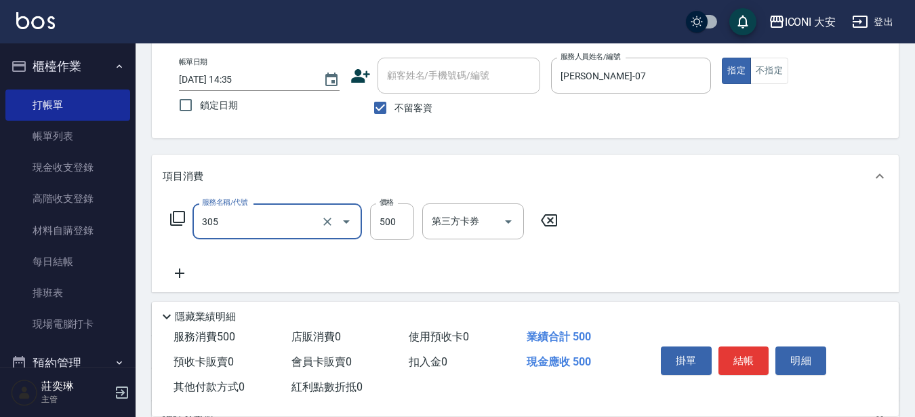
type input "剪髮(305)"
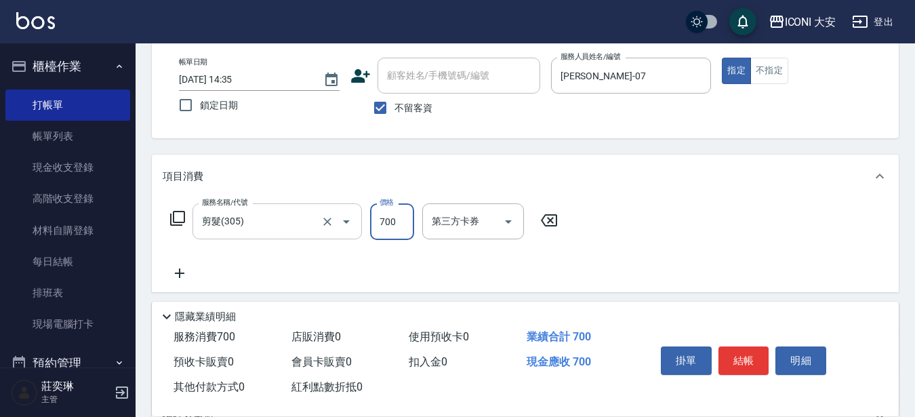
type input "700"
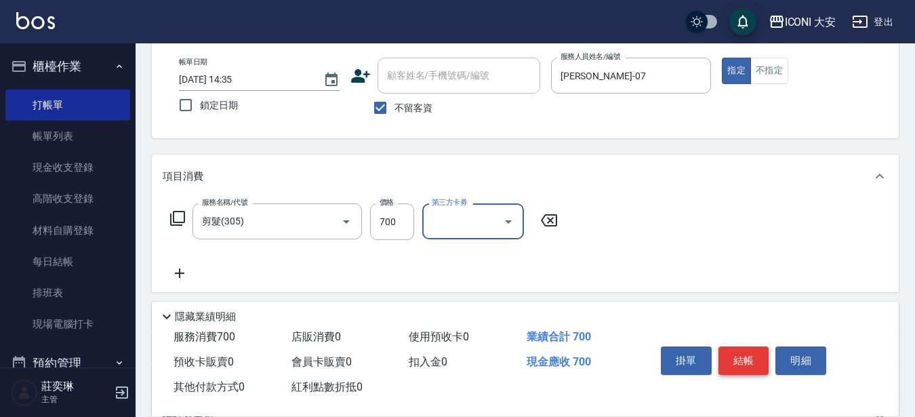
click at [751, 353] on button "結帳" at bounding box center [744, 360] width 51 height 28
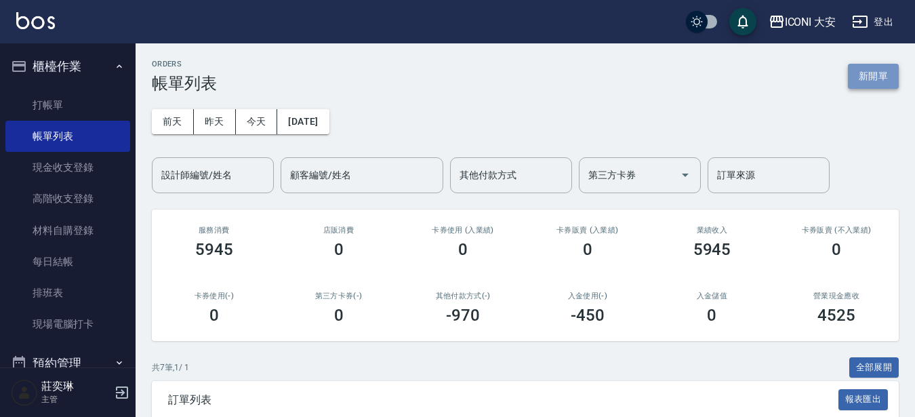
click at [866, 73] on button "新開單" at bounding box center [873, 76] width 51 height 25
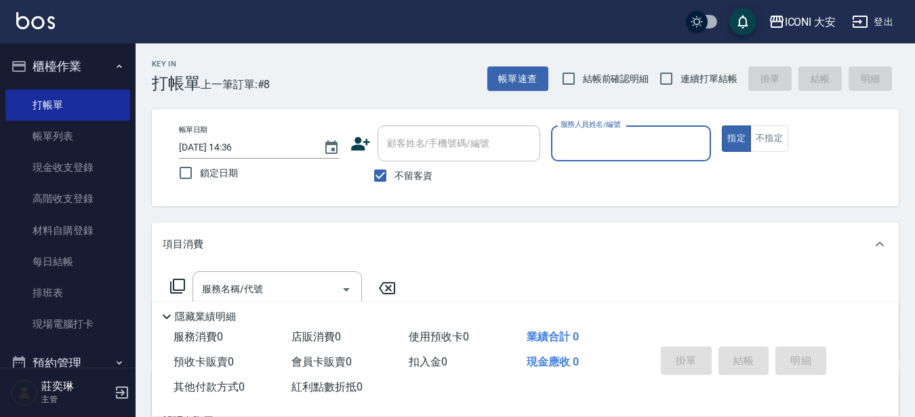
click at [599, 139] on input "服務人員姓名/編號" at bounding box center [631, 144] width 148 height 24
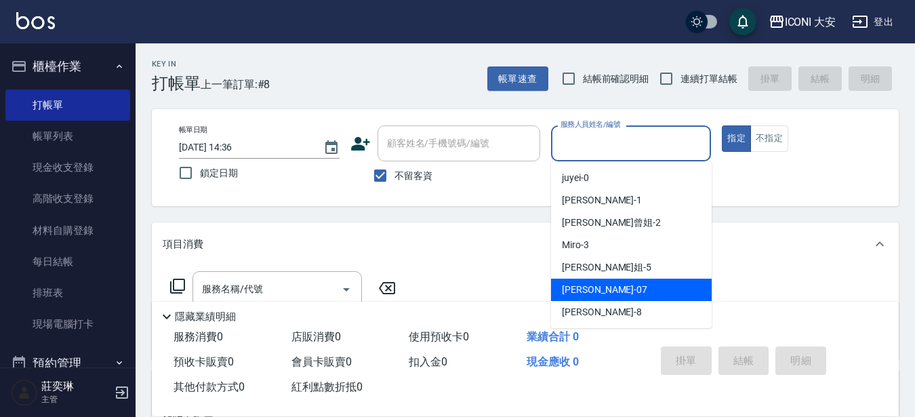
click at [594, 287] on span "[PERSON_NAME] -07" at bounding box center [604, 290] width 85 height 14
type input "[PERSON_NAME]-07"
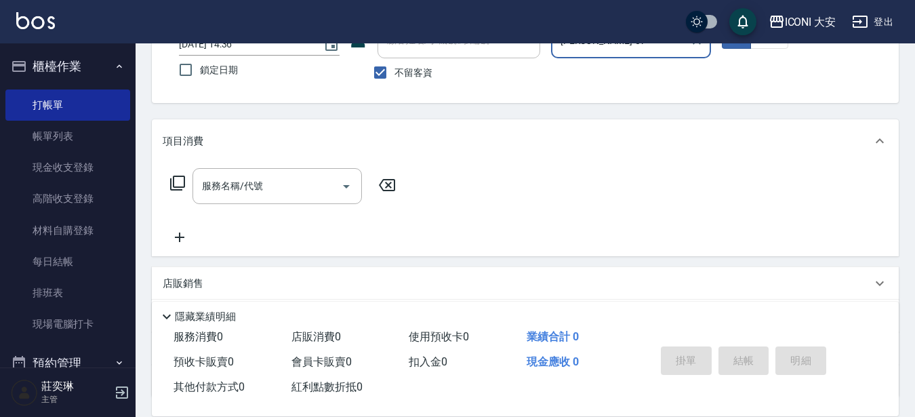
scroll to position [136, 0]
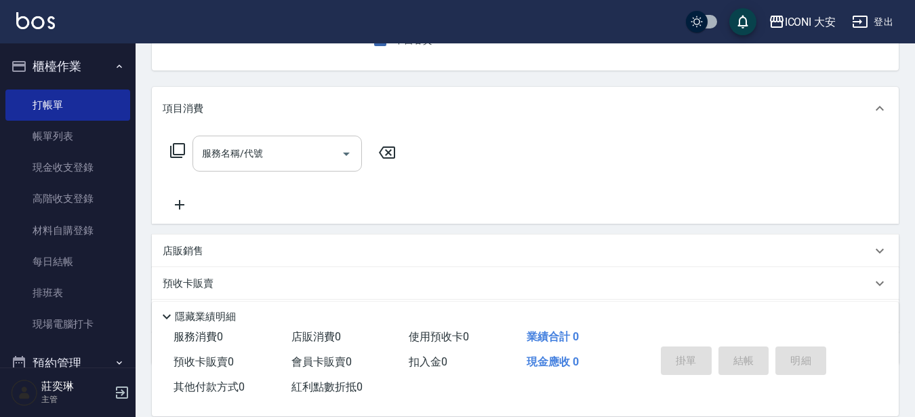
click at [298, 167] on div "服務名稱/代號" at bounding box center [277, 154] width 169 height 36
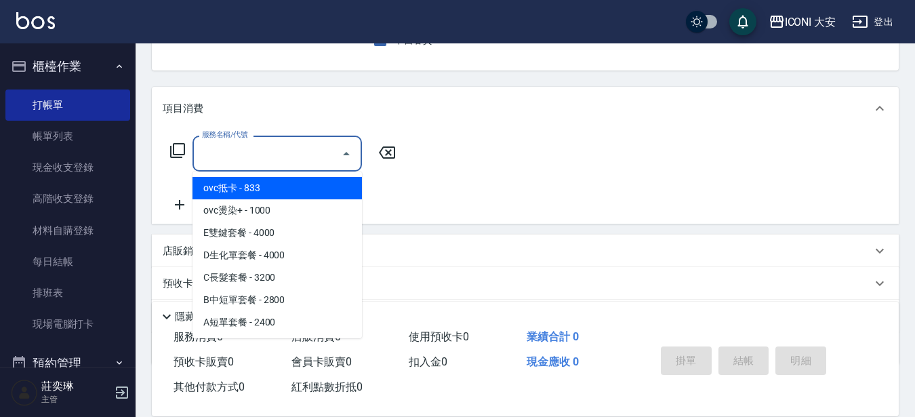
click at [173, 146] on icon at bounding box center [177, 150] width 15 height 15
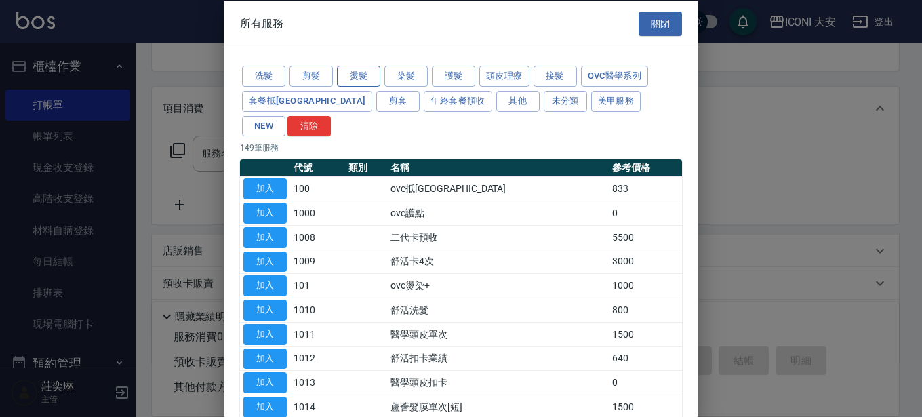
click at [356, 81] on button "燙髮" at bounding box center [358, 76] width 43 height 21
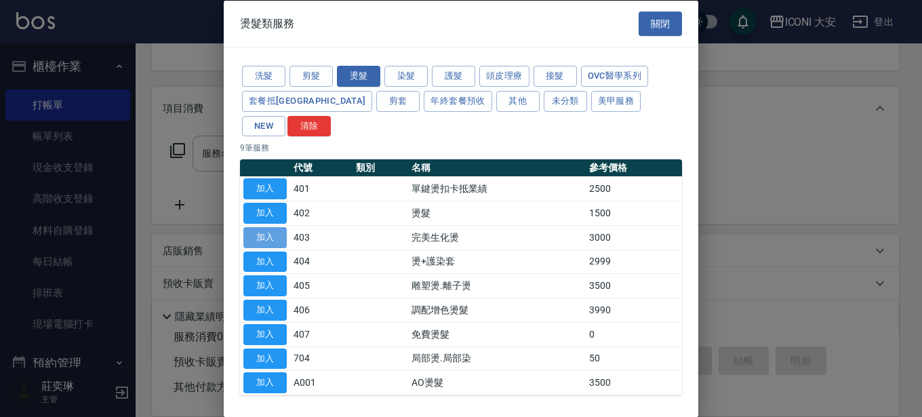
click at [263, 226] on button "加入" at bounding box center [264, 236] width 43 height 21
type input "完美生化燙(403)"
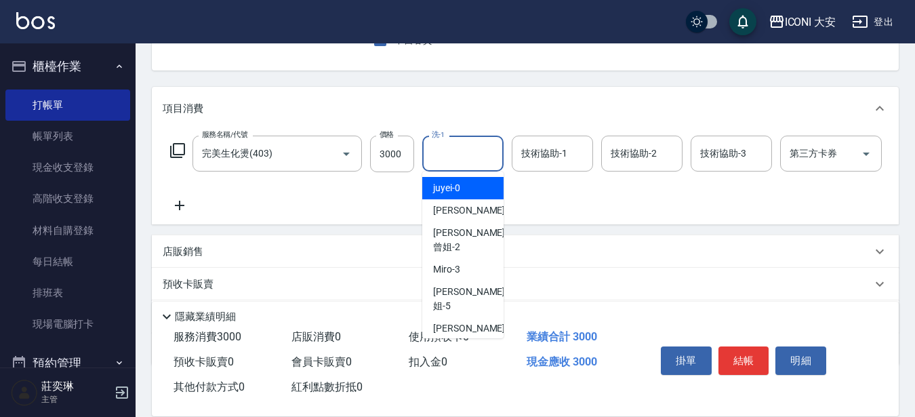
click at [449, 153] on input "洗-1" at bounding box center [462, 154] width 69 height 24
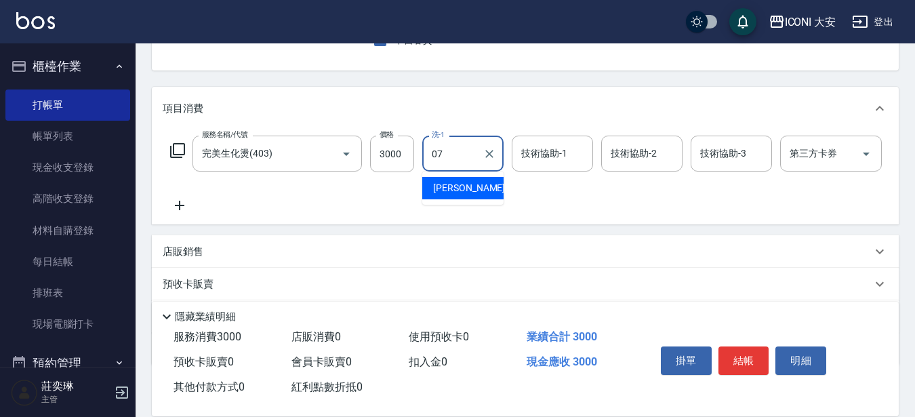
type input "[PERSON_NAME]-07"
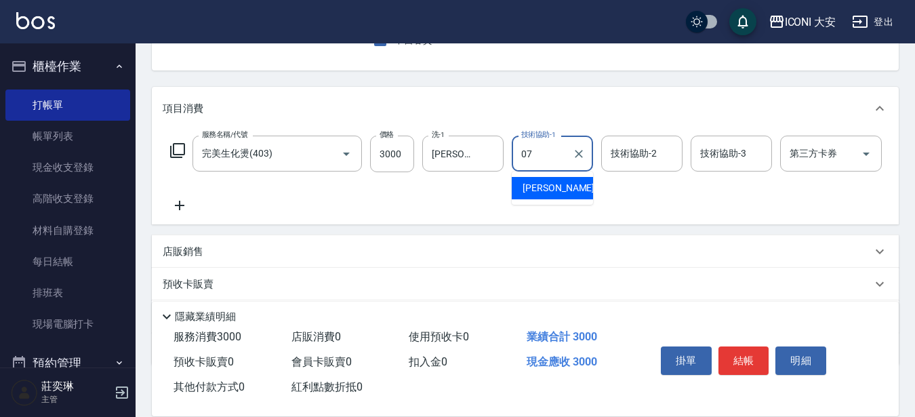
type input "[PERSON_NAME]-07"
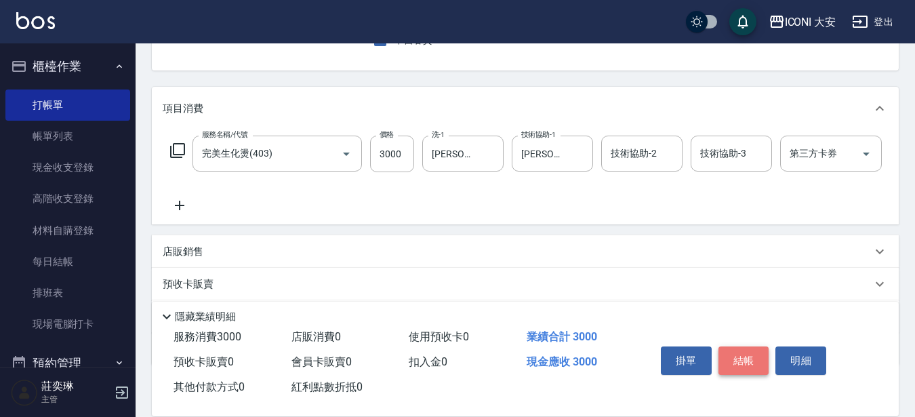
click at [757, 362] on button "結帳" at bounding box center [744, 360] width 51 height 28
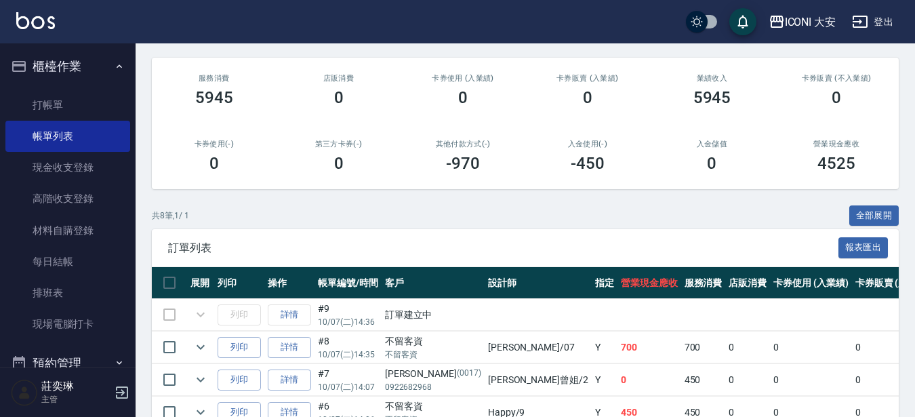
scroll to position [18, 0]
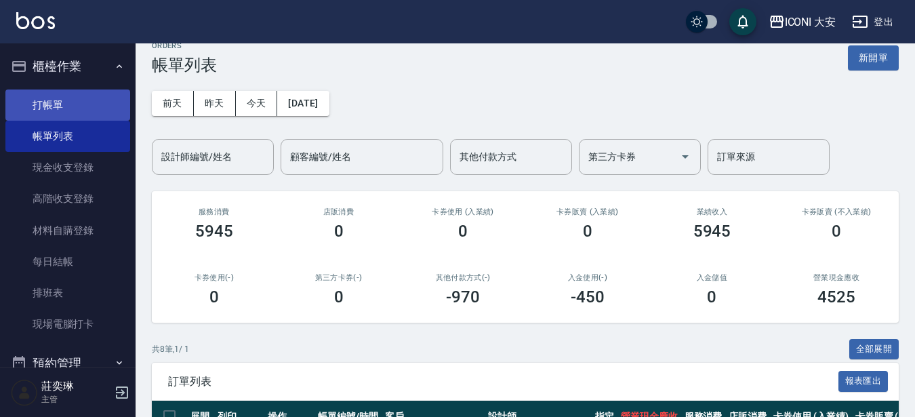
click at [57, 99] on link "打帳單" at bounding box center [67, 104] width 125 height 31
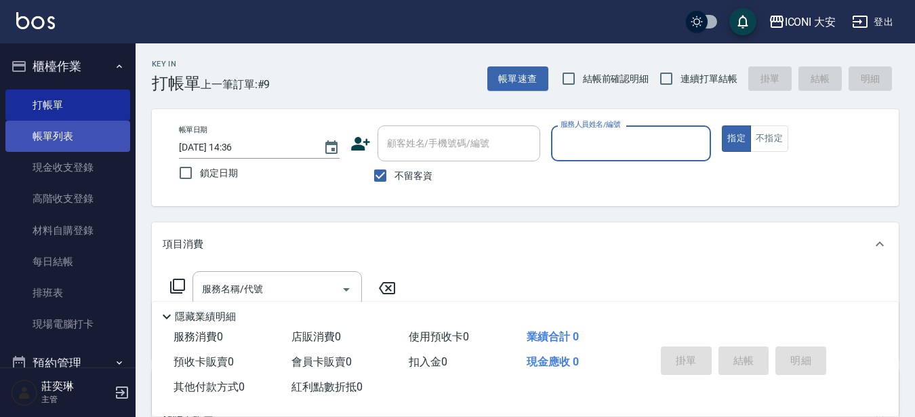
click at [60, 126] on link "帳單列表" at bounding box center [67, 136] width 125 height 31
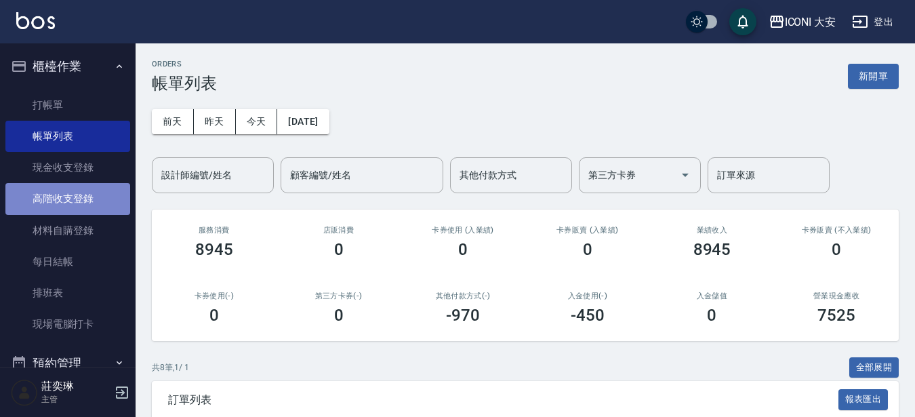
click at [75, 198] on link "高階收支登錄" at bounding box center [67, 198] width 125 height 31
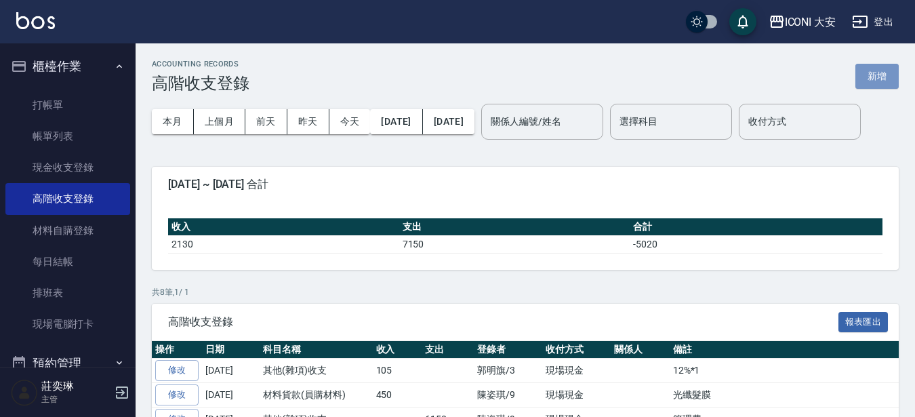
drag, startPoint x: 880, startPoint y: 82, endPoint x: 873, endPoint y: 83, distance: 7.6
click at [879, 82] on button "新增" at bounding box center [877, 76] width 43 height 25
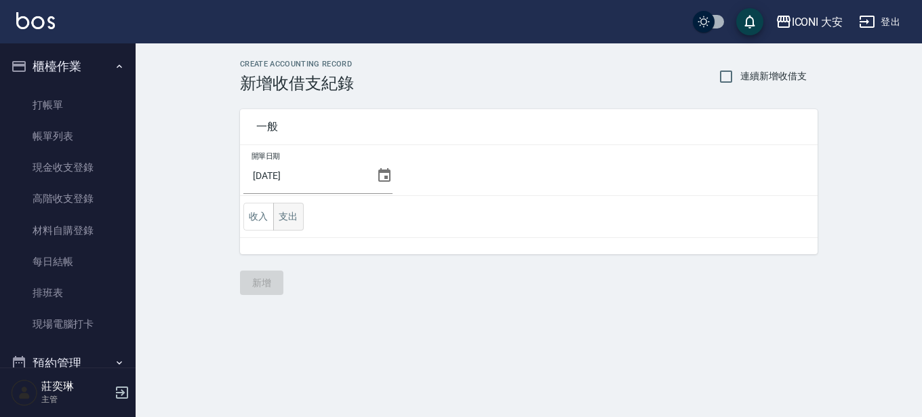
click at [294, 218] on button "支出" at bounding box center [288, 217] width 31 height 28
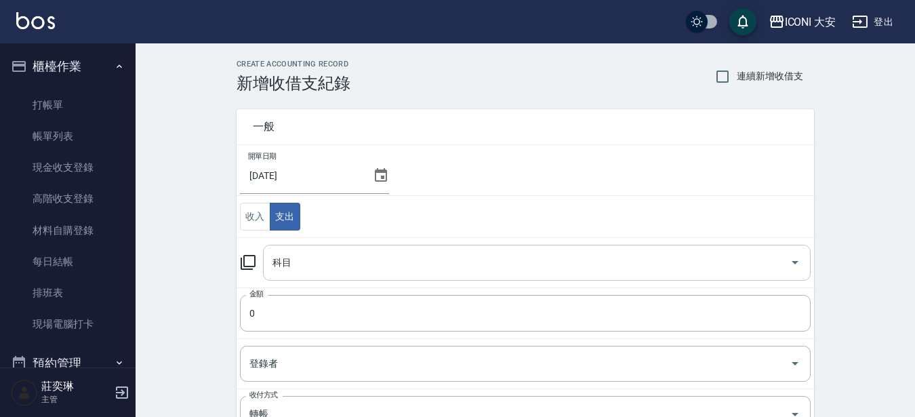
click at [667, 256] on input "科目" at bounding box center [526, 263] width 515 height 24
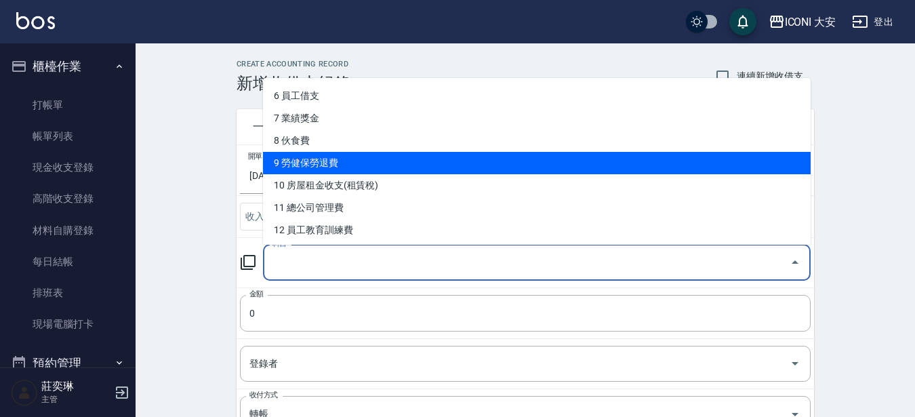
scroll to position [136, 0]
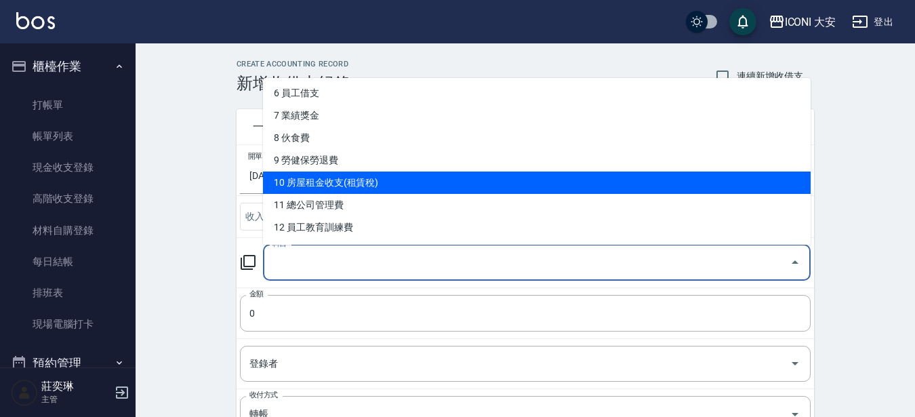
click at [377, 182] on li "10 房屋租金收支(租賃稅)" at bounding box center [537, 183] width 548 height 22
type input "10 房屋租金收支(租賃稅)"
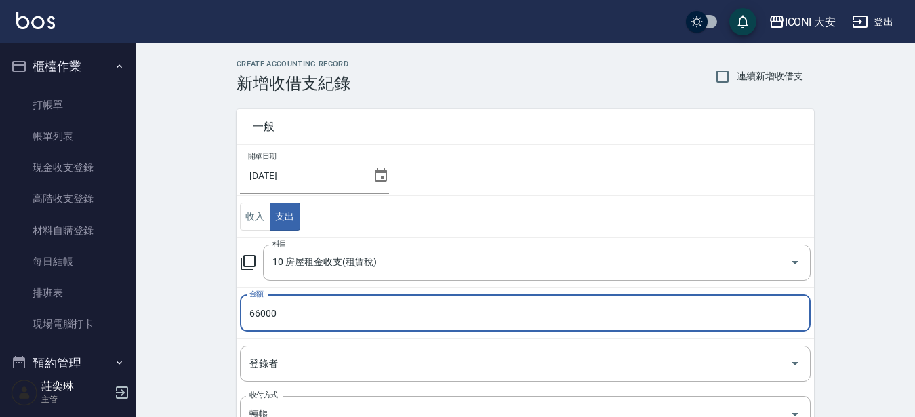
type input "66000"
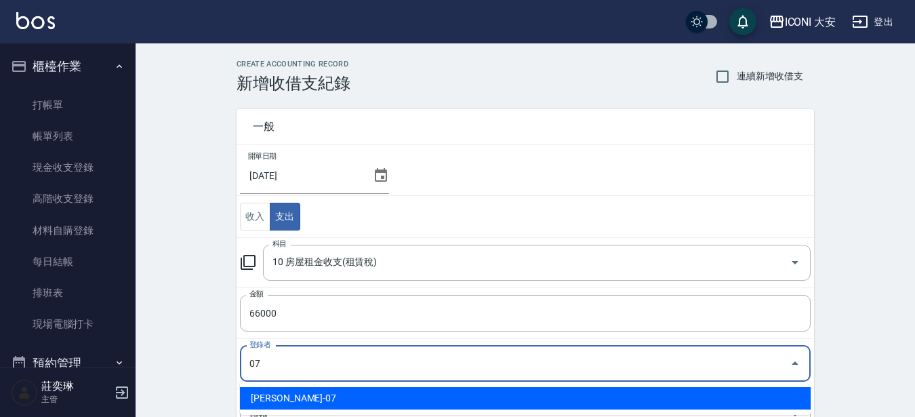
type input "[PERSON_NAME]-07"
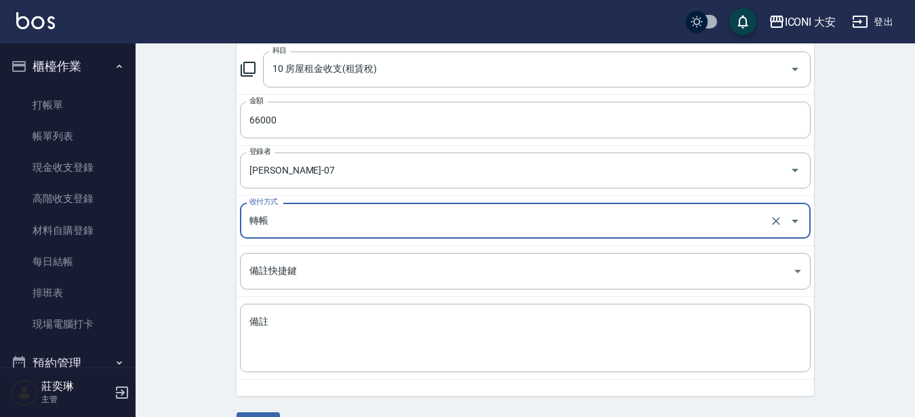
scroll to position [212, 0]
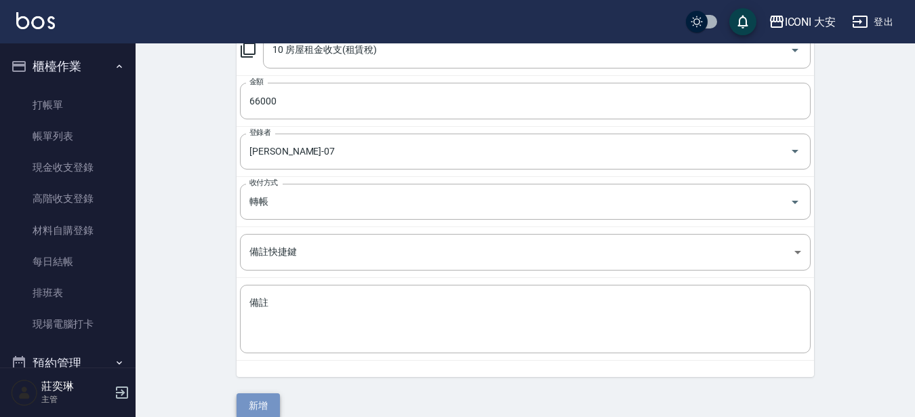
click at [257, 403] on button "新增" at bounding box center [258, 405] width 43 height 25
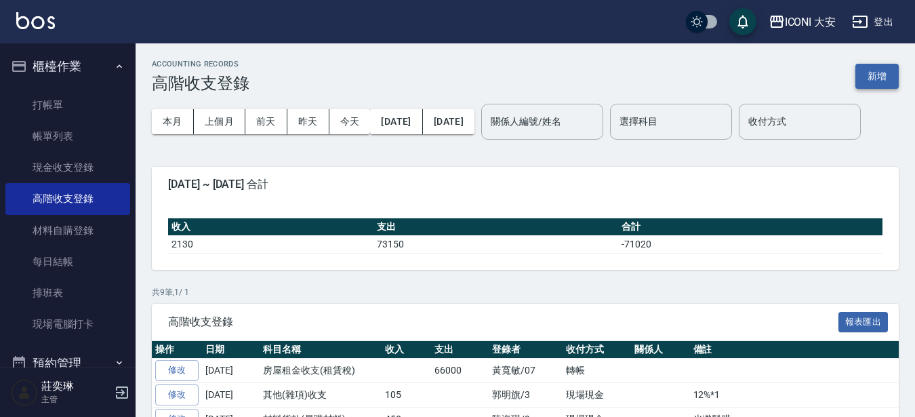
click at [881, 80] on button "新增" at bounding box center [877, 76] width 43 height 25
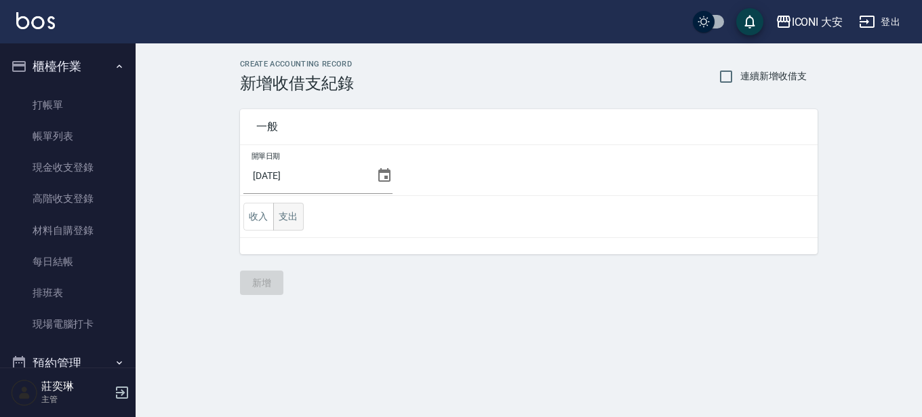
click at [296, 218] on button "支出" at bounding box center [288, 217] width 31 height 28
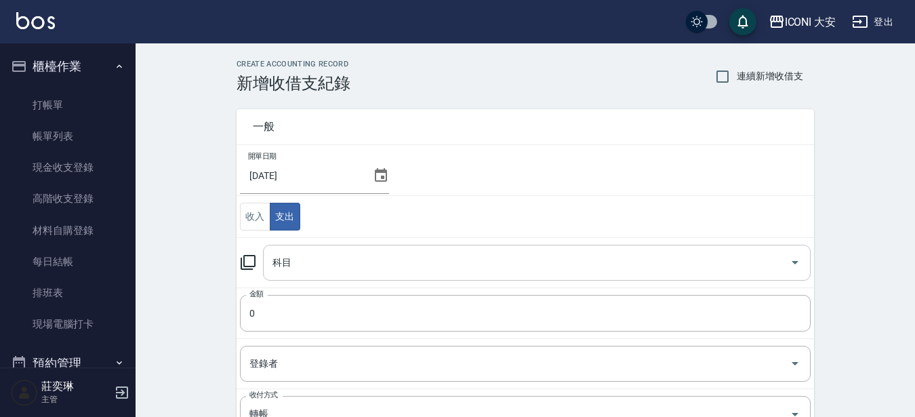
click at [573, 271] on input "科目" at bounding box center [526, 263] width 515 height 24
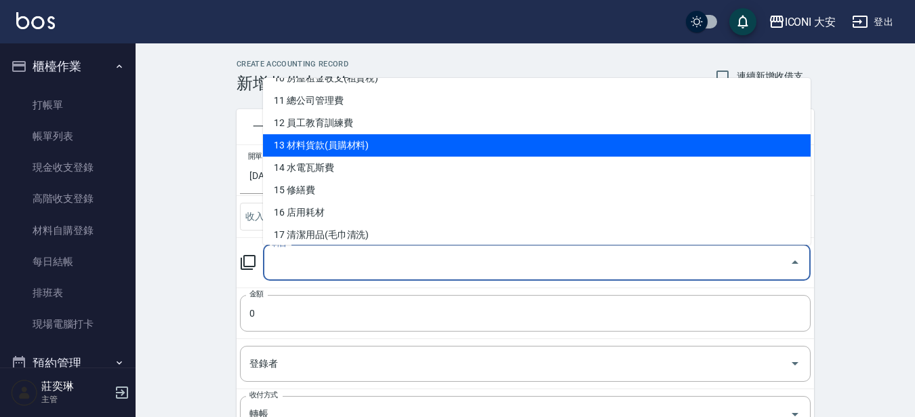
scroll to position [271, 0]
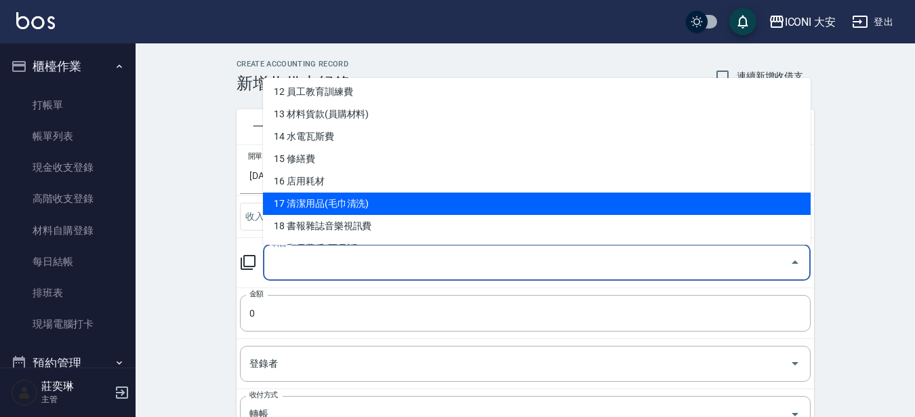
click at [355, 204] on li "17 清潔用品(毛巾清洗)" at bounding box center [537, 204] width 548 height 22
type input "17 清潔用品(毛巾清洗)"
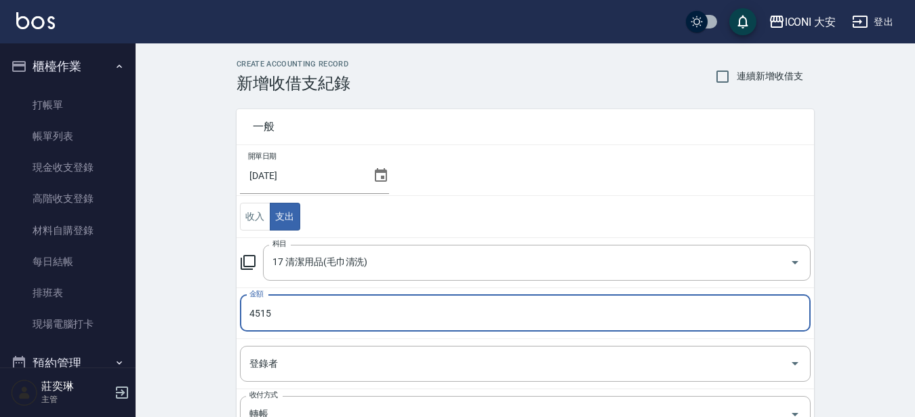
type input "4515"
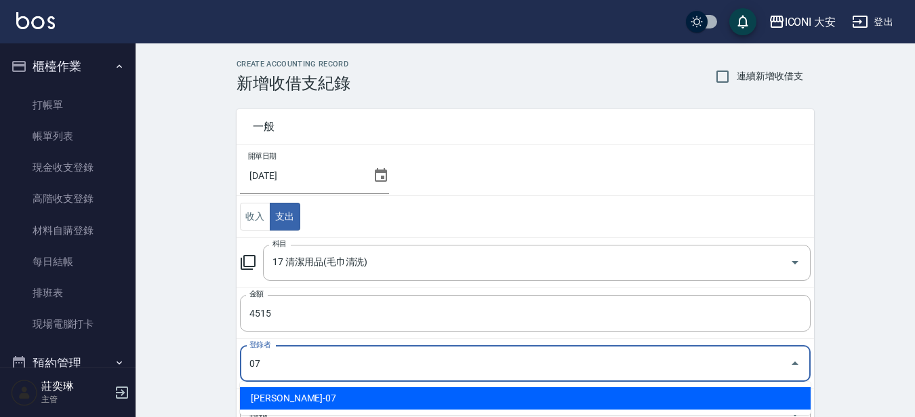
type input "[PERSON_NAME]-07"
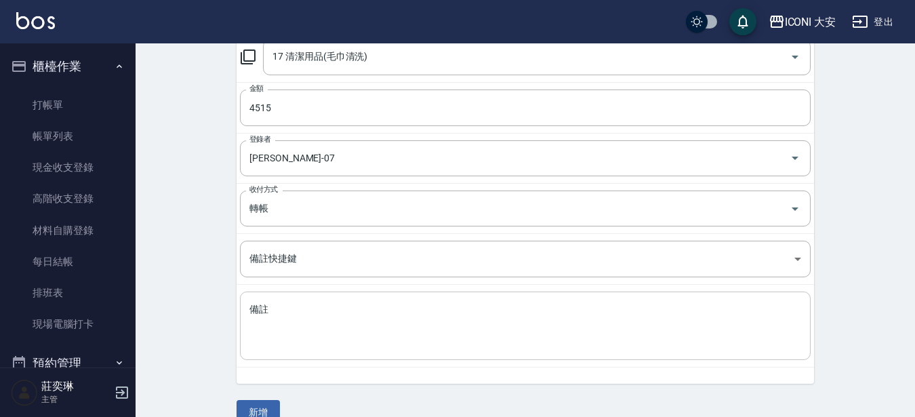
scroll to position [212, 0]
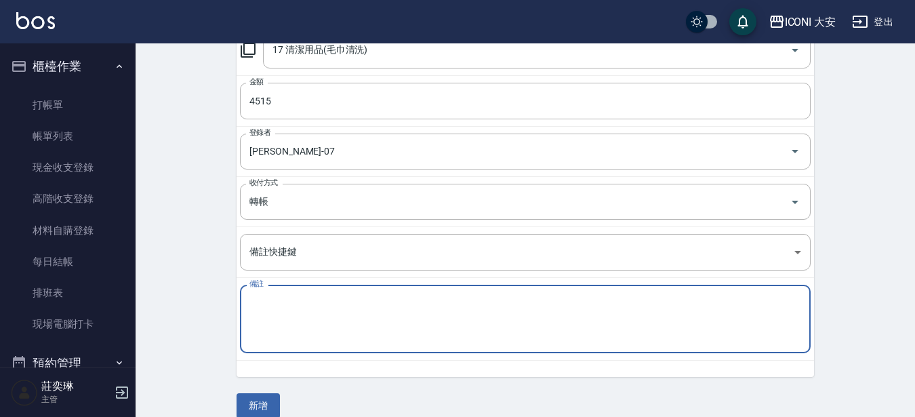
click at [284, 301] on textarea "備註" at bounding box center [526, 319] width 552 height 46
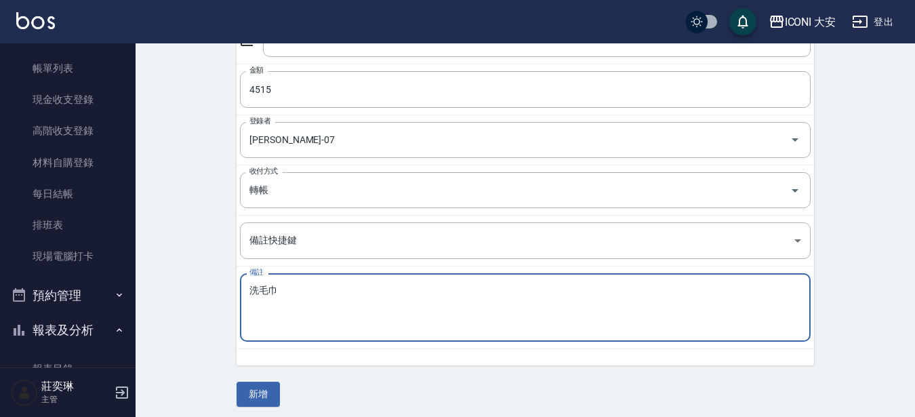
scroll to position [230, 0]
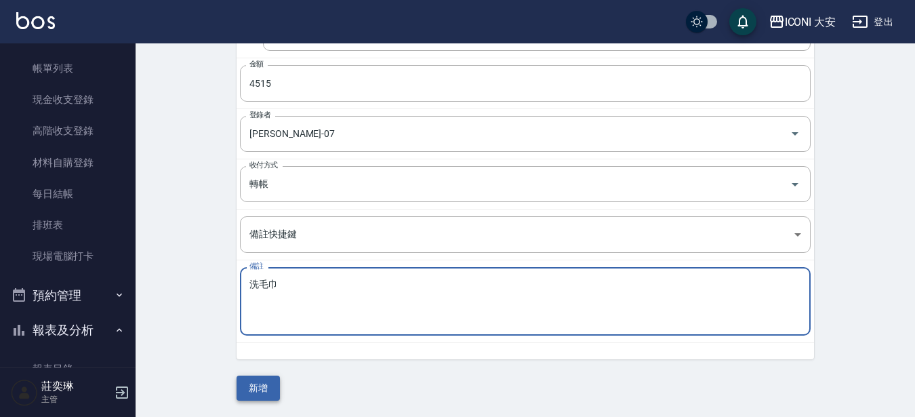
type textarea "洗毛巾"
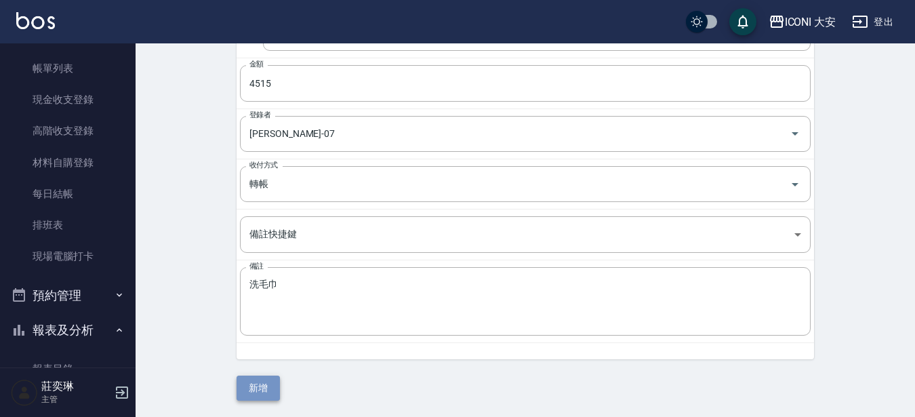
click at [265, 393] on button "新增" at bounding box center [258, 388] width 43 height 25
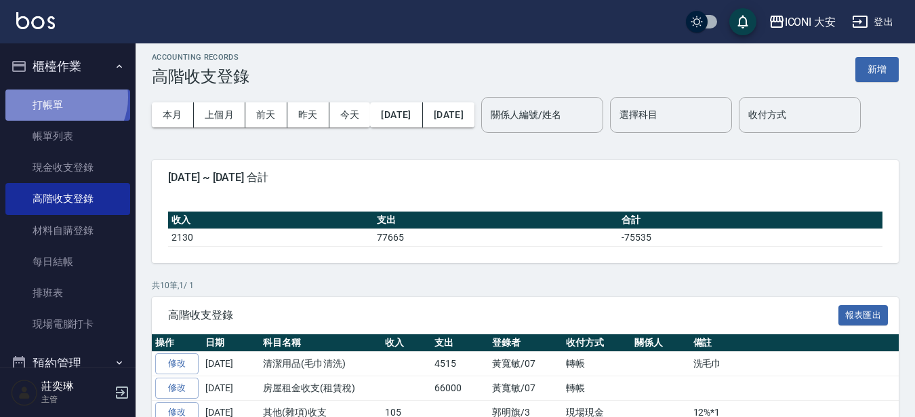
click at [62, 97] on link "打帳單" at bounding box center [67, 104] width 125 height 31
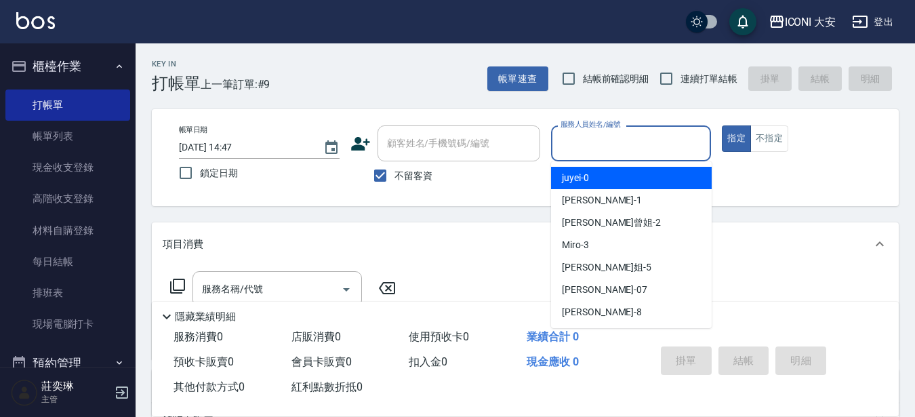
click at [637, 145] on input "服務人員姓名/編號" at bounding box center [631, 144] width 148 height 24
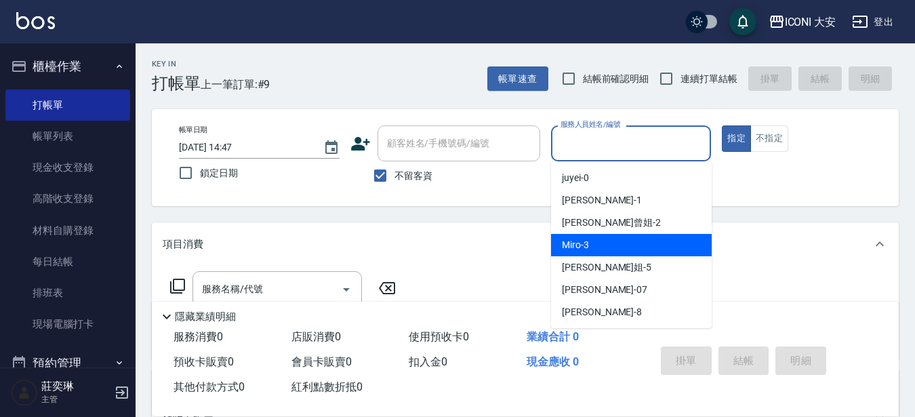
click at [644, 253] on div "Miro -3" at bounding box center [631, 245] width 161 height 22
type input "Miro-3"
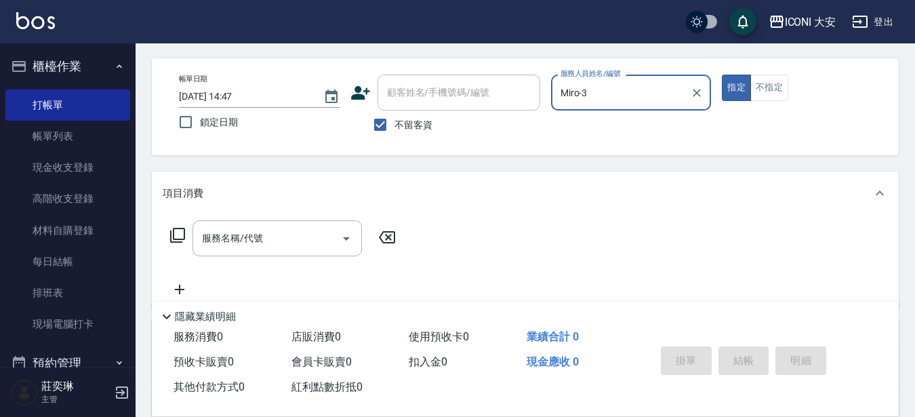
scroll to position [136, 0]
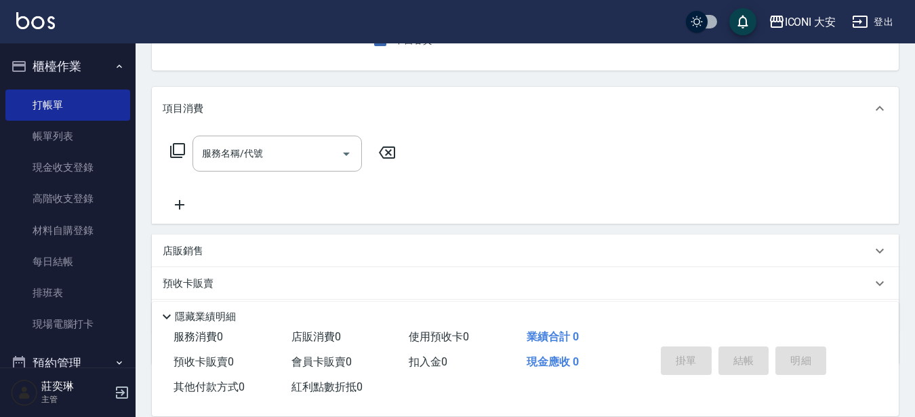
click at [180, 146] on icon at bounding box center [177, 150] width 16 height 16
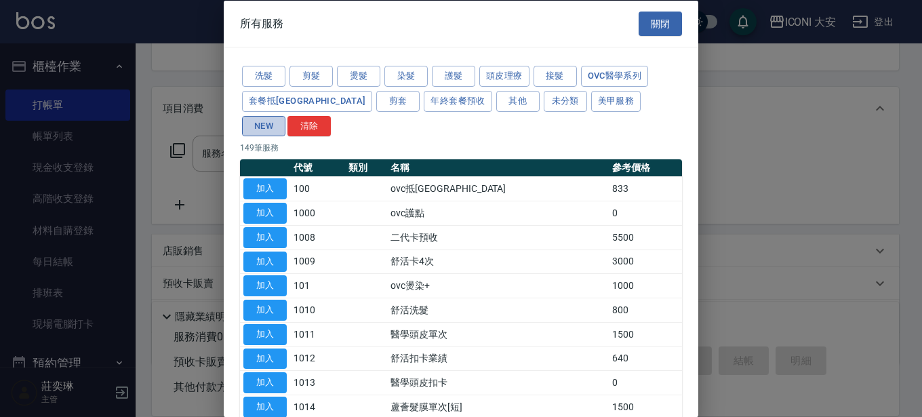
click at [285, 115] on button "NEW" at bounding box center [263, 125] width 43 height 21
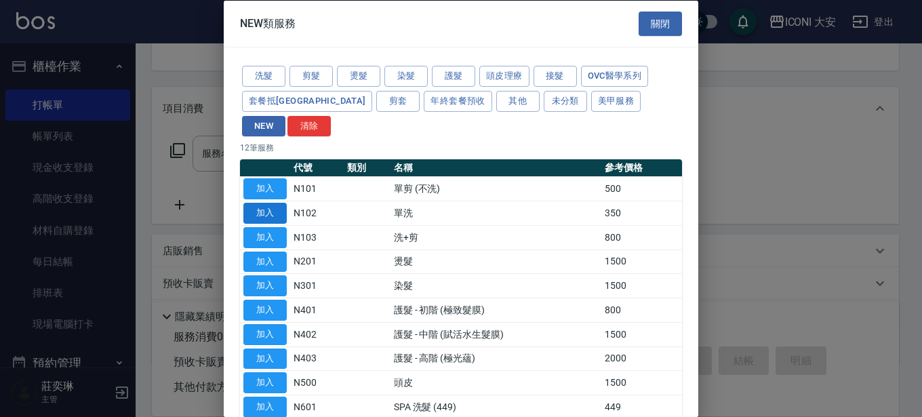
click at [276, 203] on button "加入" at bounding box center [264, 213] width 43 height 21
type input "單洗(N102)"
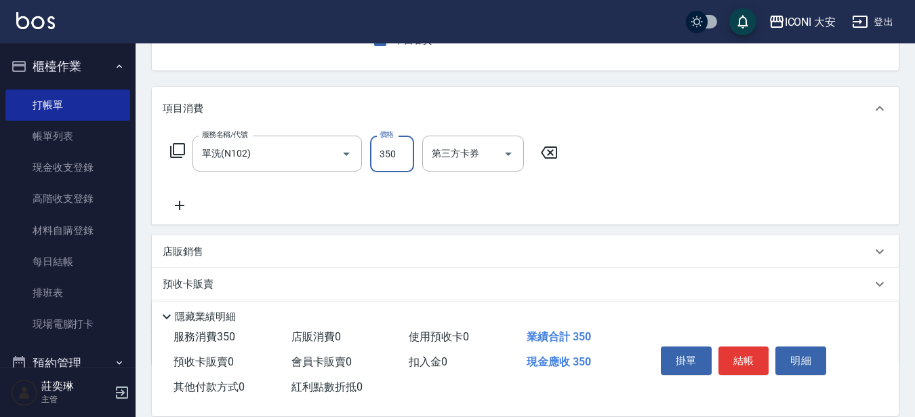
drag, startPoint x: 391, startPoint y: 159, endPoint x: 414, endPoint y: 137, distance: 32.6
click at [391, 159] on input "350" at bounding box center [392, 154] width 44 height 37
type input "300"
click at [746, 359] on button "結帳" at bounding box center [744, 360] width 51 height 28
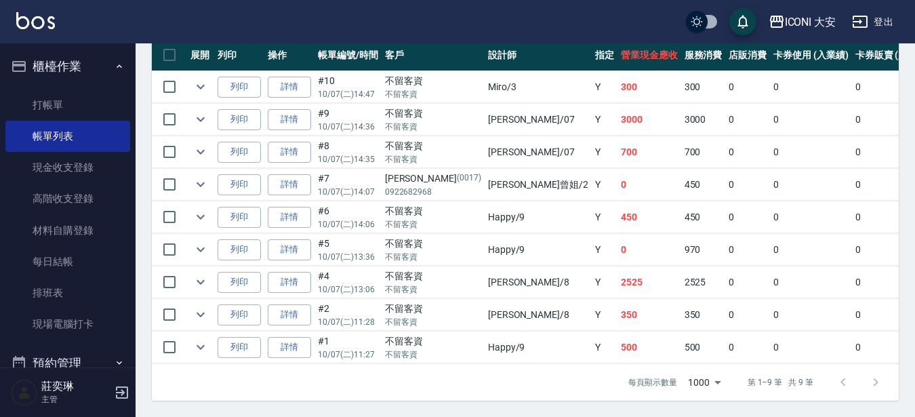
scroll to position [390, 0]
click at [76, 100] on link "打帳單" at bounding box center [67, 104] width 125 height 31
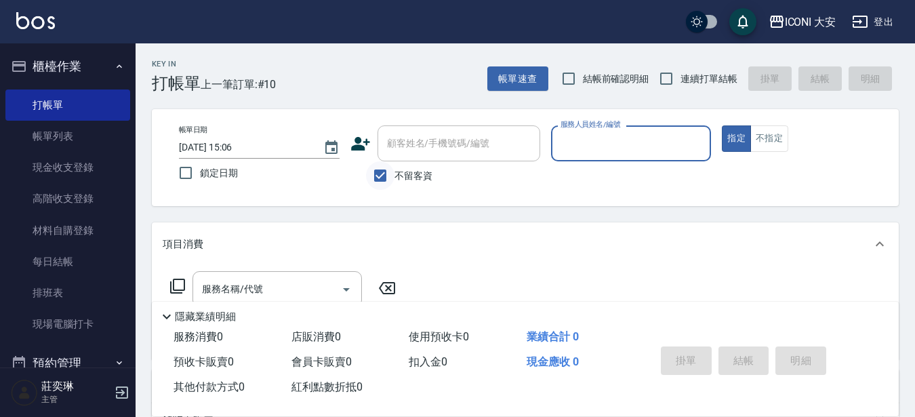
click at [382, 175] on input "不留客資" at bounding box center [380, 175] width 28 height 28
checkbox input "false"
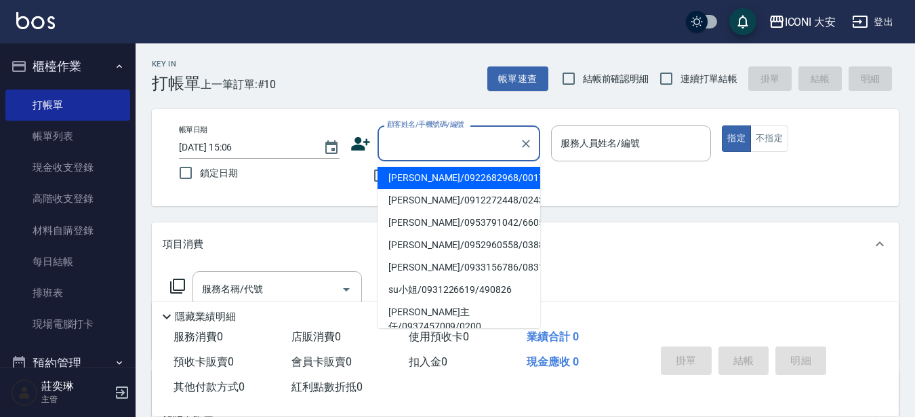
click at [413, 146] on input "顧客姓名/手機號碼/編號" at bounding box center [449, 144] width 130 height 24
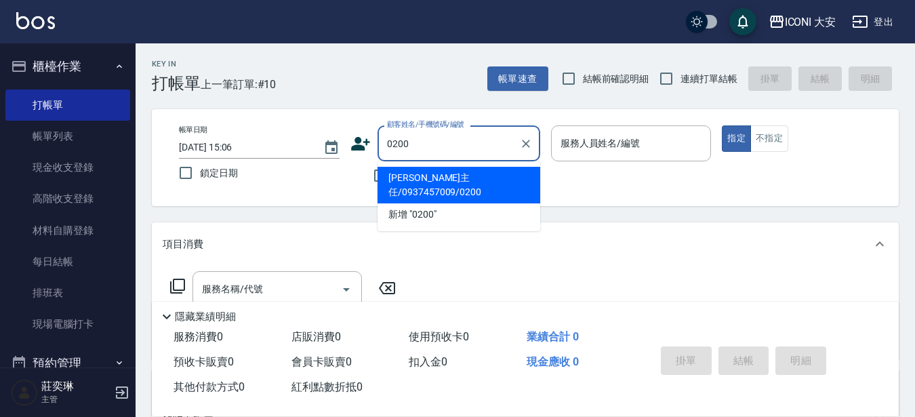
click at [434, 182] on li "[PERSON_NAME]主任/0937457009/0200" at bounding box center [459, 185] width 163 height 37
type input "[PERSON_NAME]主任/0937457009/0200"
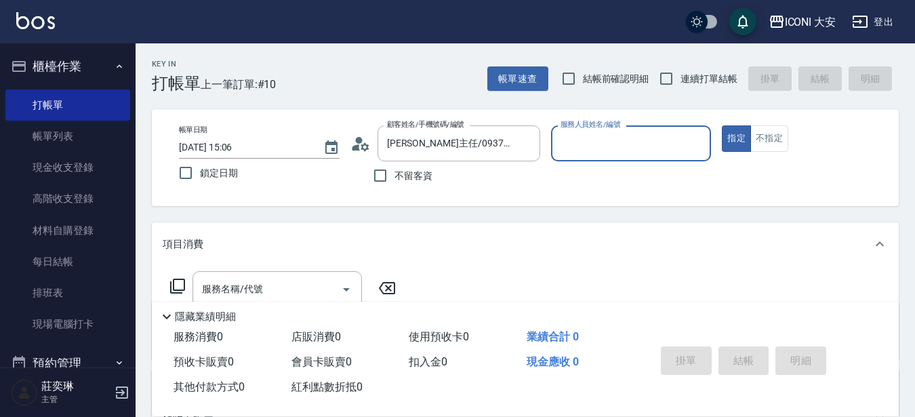
type input "Happy-9"
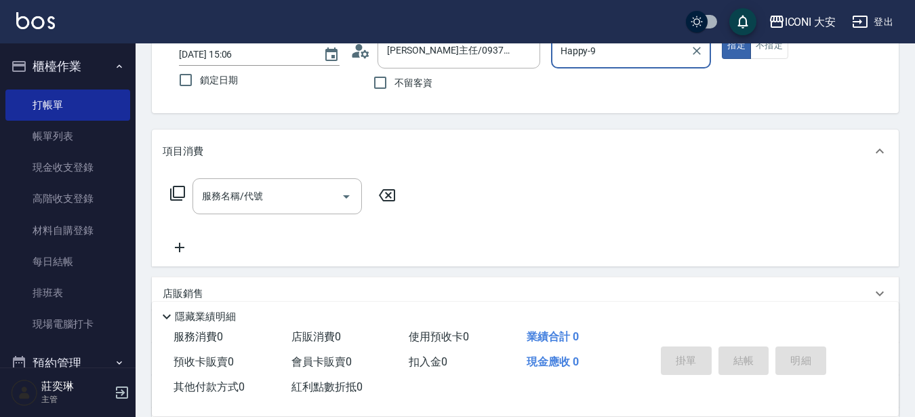
scroll to position [136, 0]
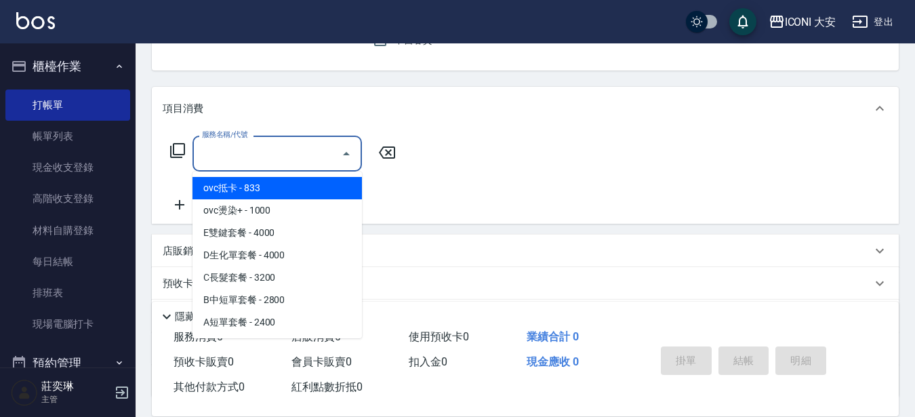
click at [279, 151] on input "服務名稱/代號" at bounding box center [267, 154] width 137 height 24
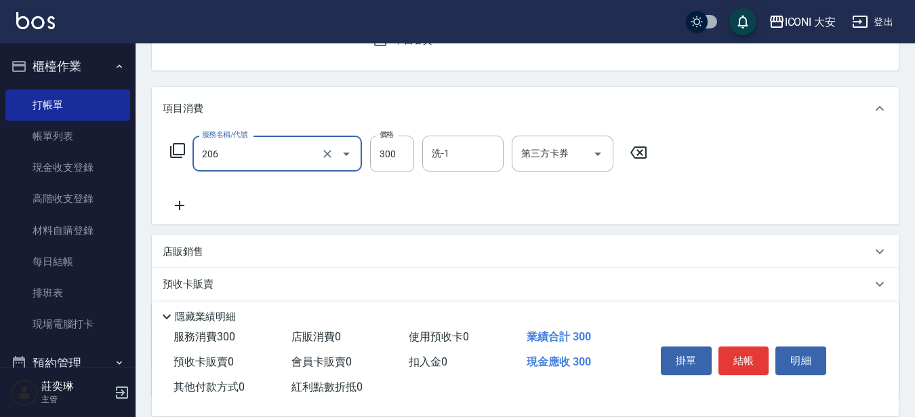
type input "洗髮(206)"
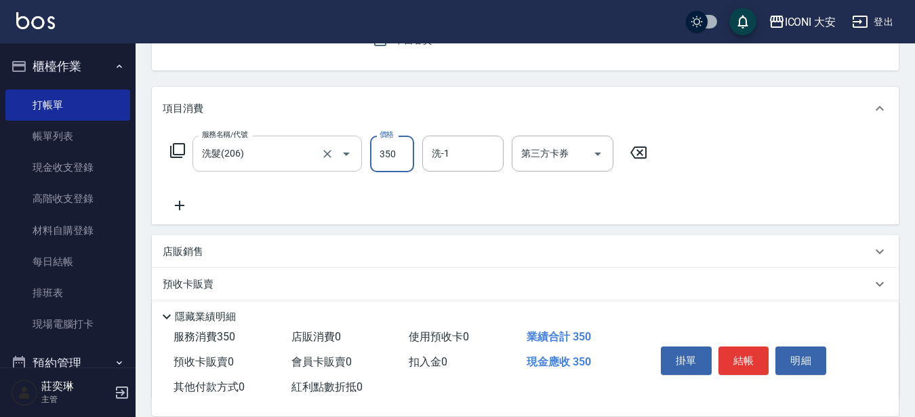
type input "350"
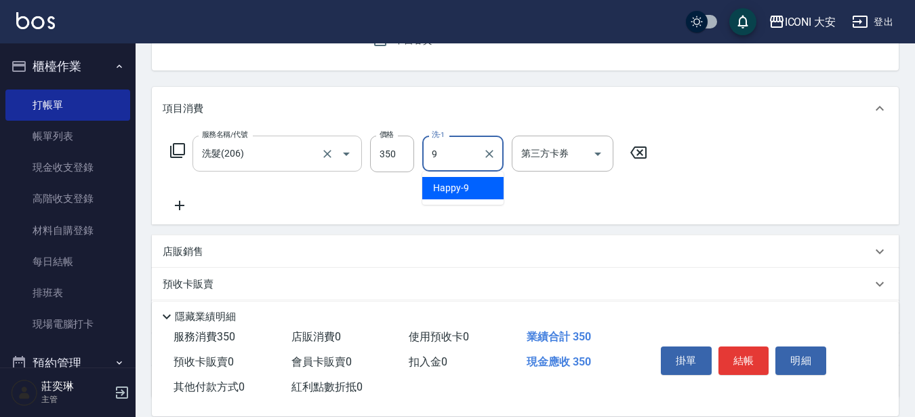
type input "Happy-9"
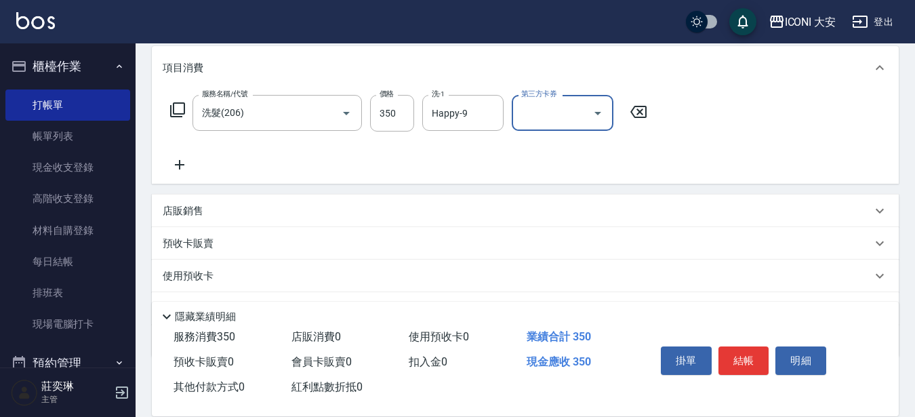
scroll to position [247, 0]
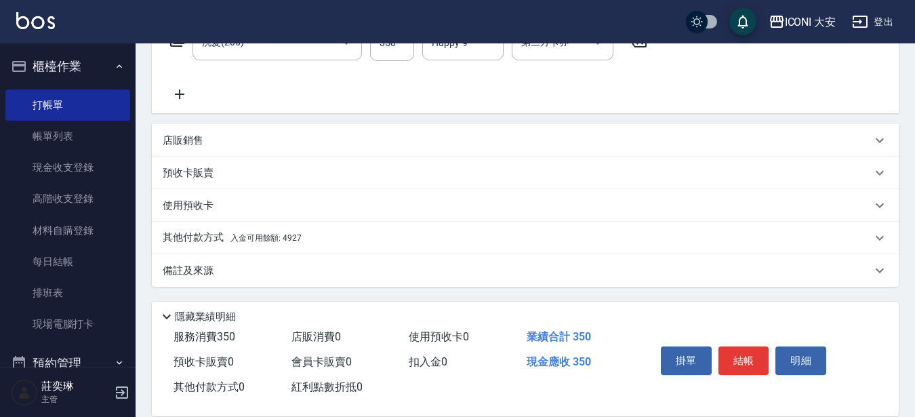
click at [277, 232] on p "其他付款方式 入金可用餘額: 4927" at bounding box center [232, 238] width 139 height 15
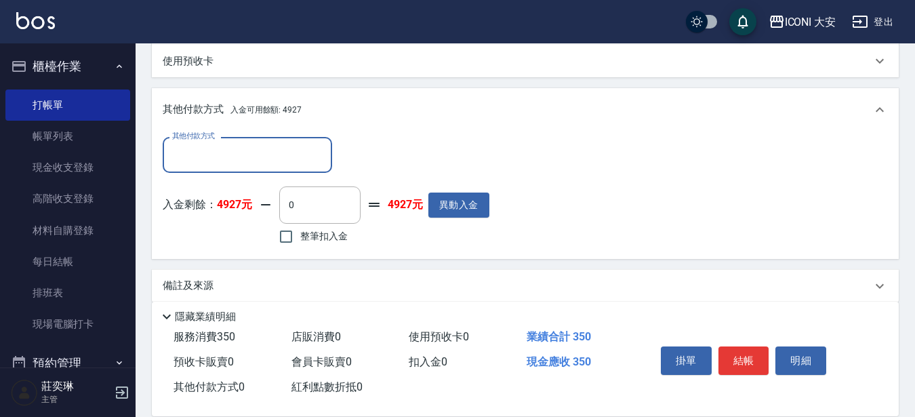
scroll to position [407, 0]
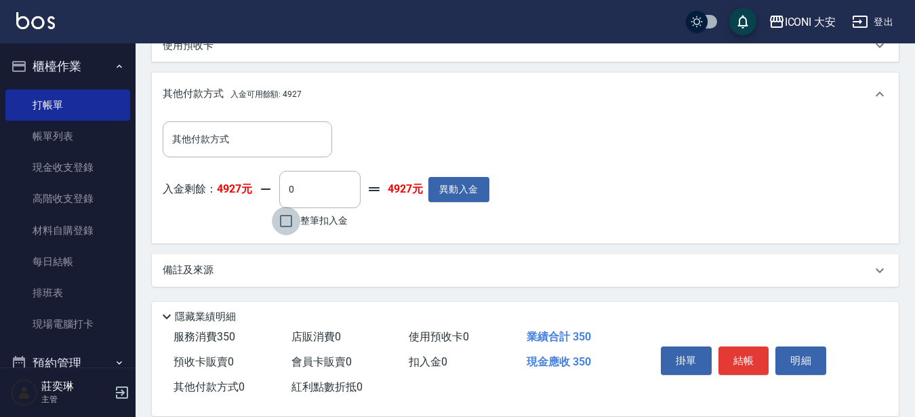
click at [279, 226] on input "整筆扣入金" at bounding box center [286, 221] width 28 height 28
checkbox input "true"
type input "350"
click at [740, 350] on button "結帳" at bounding box center [744, 360] width 51 height 28
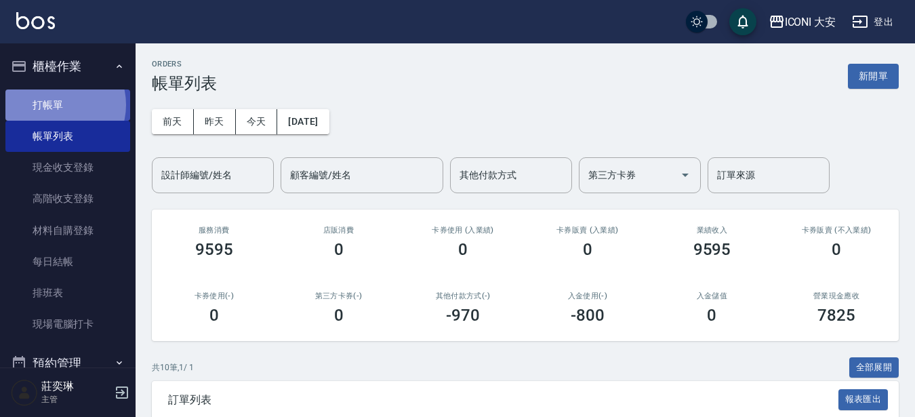
click at [55, 104] on link "打帳單" at bounding box center [67, 104] width 125 height 31
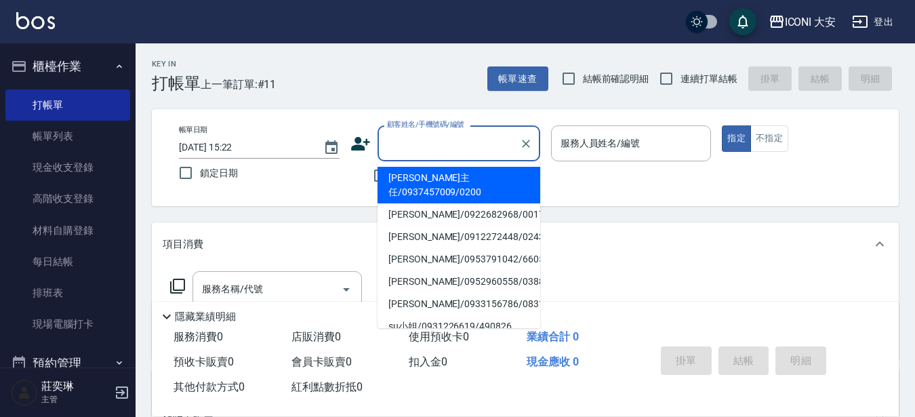
click at [416, 149] on input "顧客姓名/手機號碼/編號" at bounding box center [449, 144] width 130 height 24
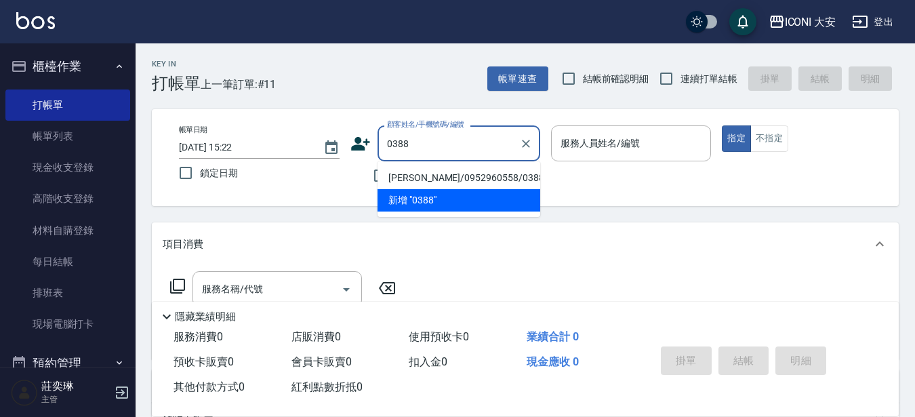
click at [450, 176] on li "[PERSON_NAME]/0952960558/0388" at bounding box center [459, 178] width 163 height 22
type input "[PERSON_NAME]/0952960558/0388"
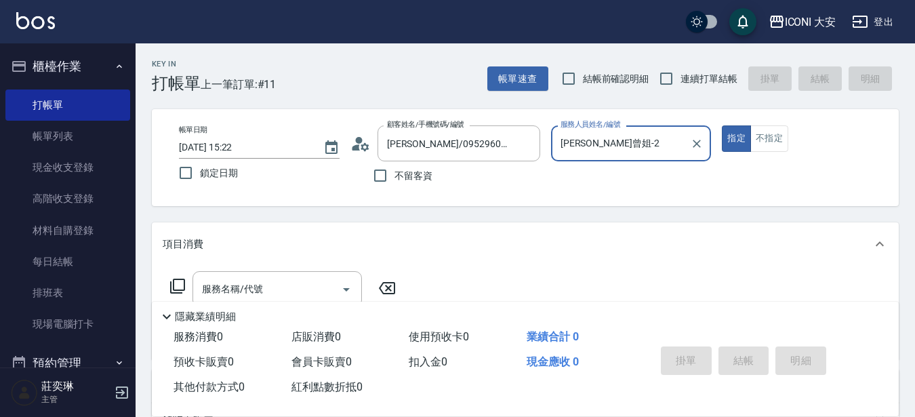
type input "[PERSON_NAME]曾姐-2"
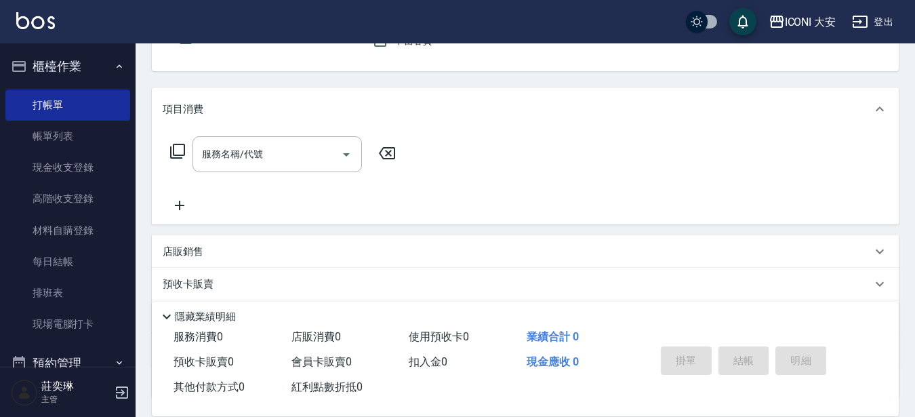
scroll to position [136, 0]
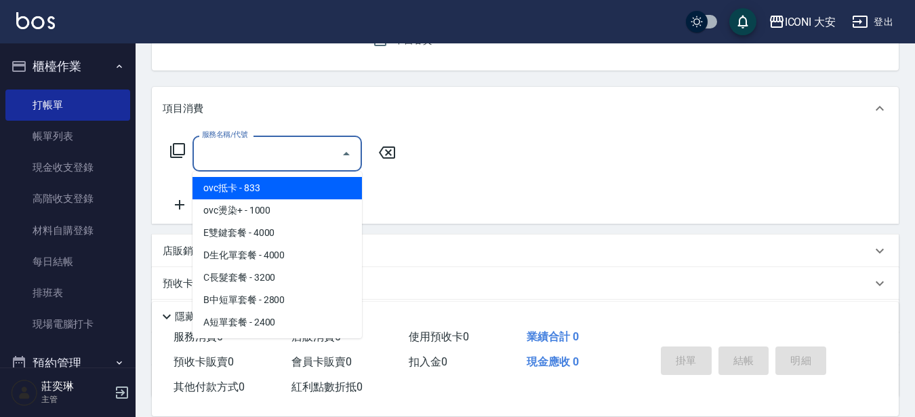
click at [268, 155] on input "服務名稱/代號" at bounding box center [267, 154] width 137 height 24
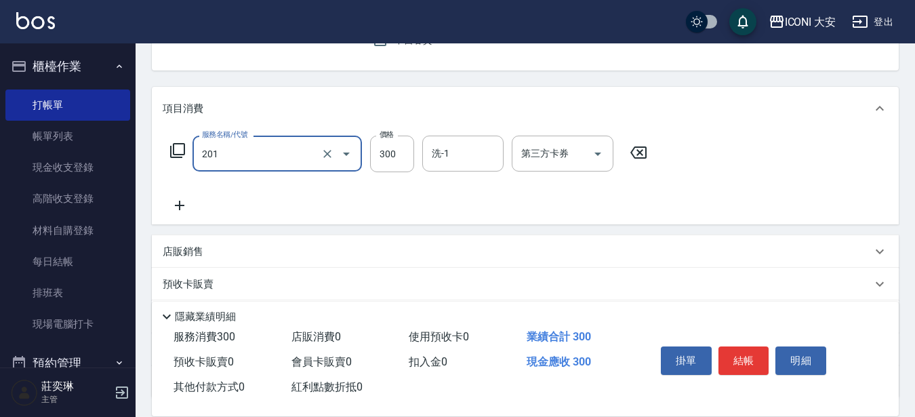
type input "張.曾洗髮　(201)"
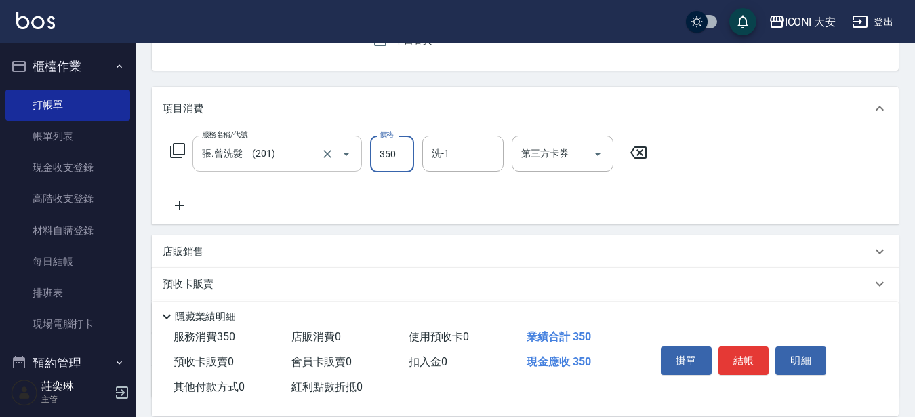
type input "350"
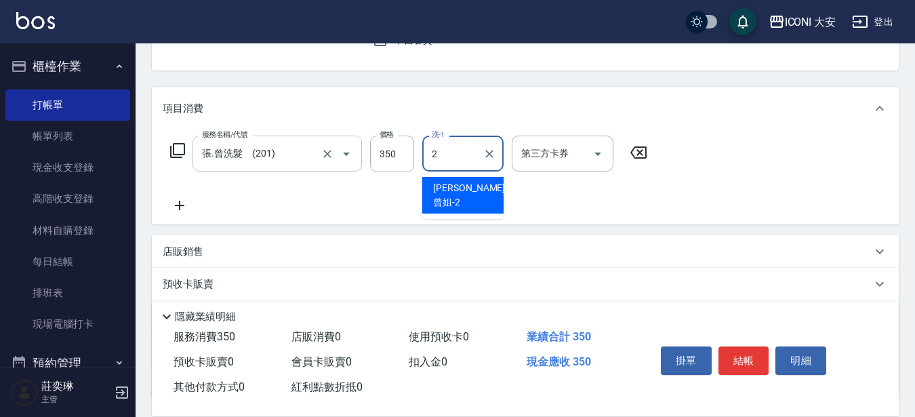
type input "[PERSON_NAME]曾姐-2"
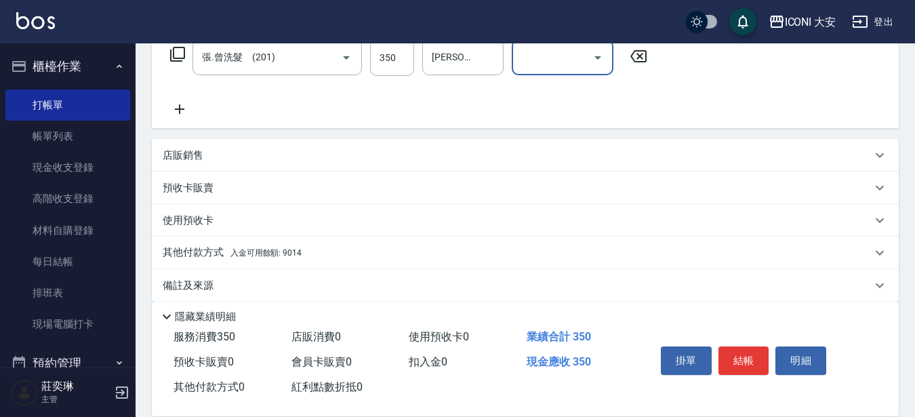
scroll to position [247, 0]
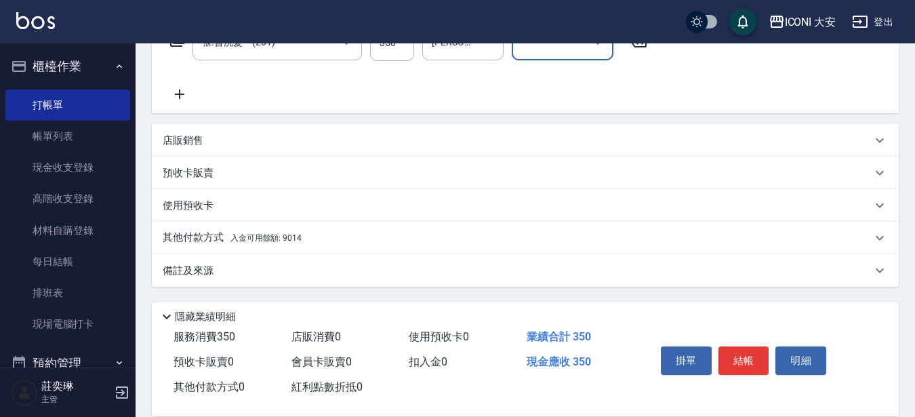
click at [264, 236] on span "入金可用餘額: 9014" at bounding box center [266, 237] width 71 height 9
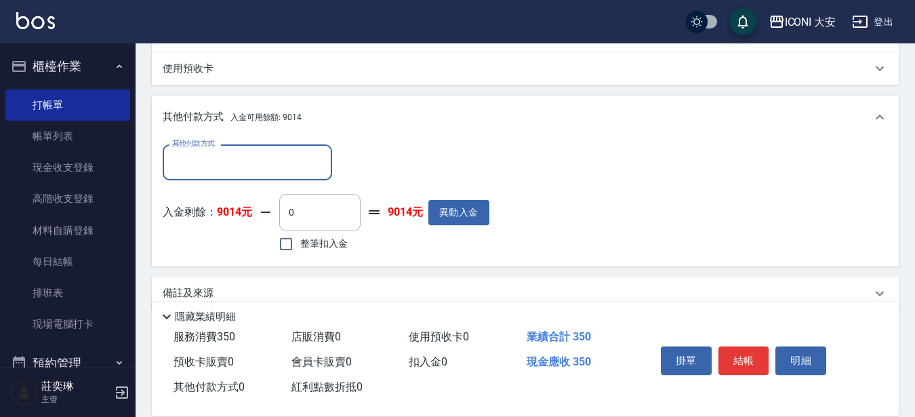
scroll to position [407, 0]
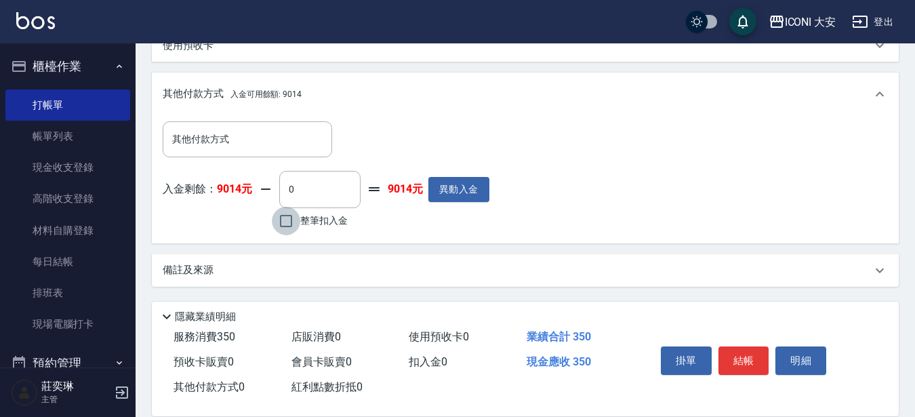
click at [286, 222] on input "整筆扣入金" at bounding box center [286, 221] width 28 height 28
checkbox input "true"
type input "350"
click at [739, 350] on button "結帳" at bounding box center [744, 360] width 51 height 28
